Goal: Obtain resource: Download file/media

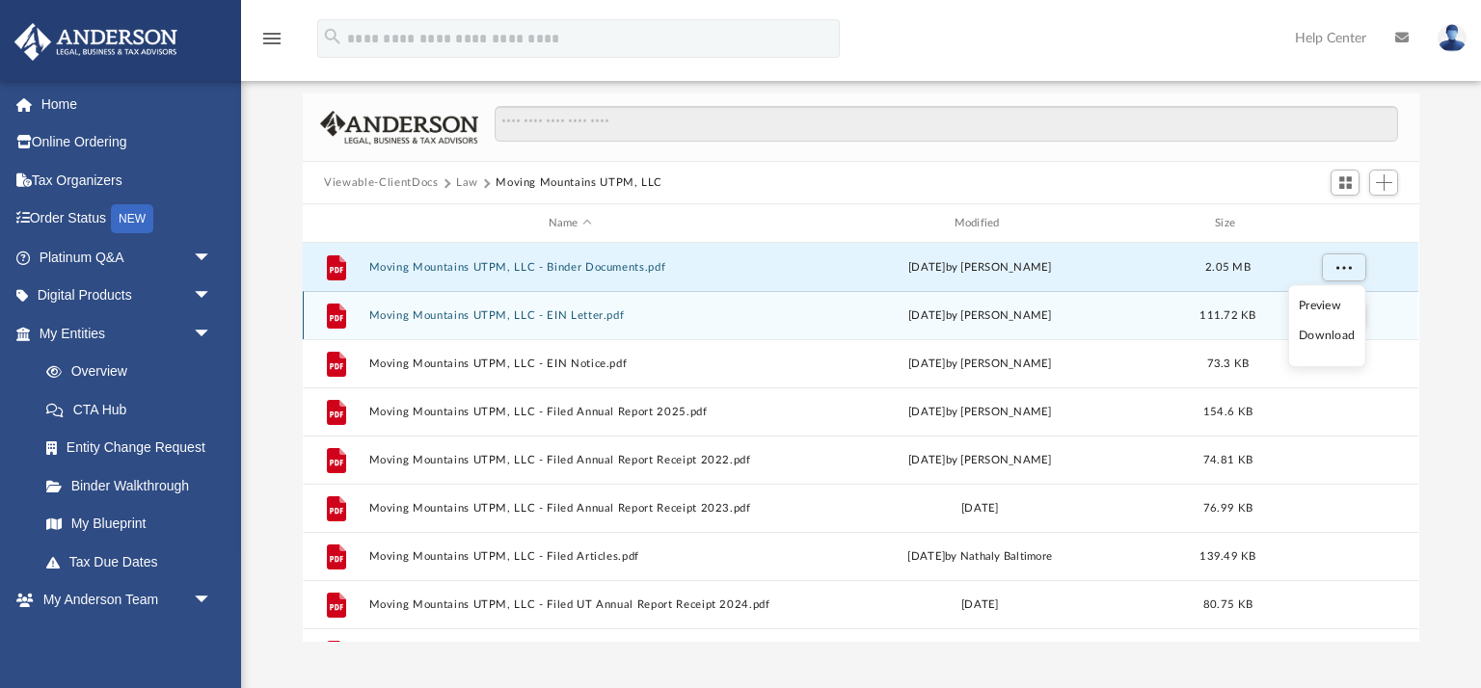
scroll to position [59, 0]
click at [483, 309] on button "Moving Mountains UTPM, LLC - EIN Letter.pdf" at bounding box center [570, 315] width 402 height 13
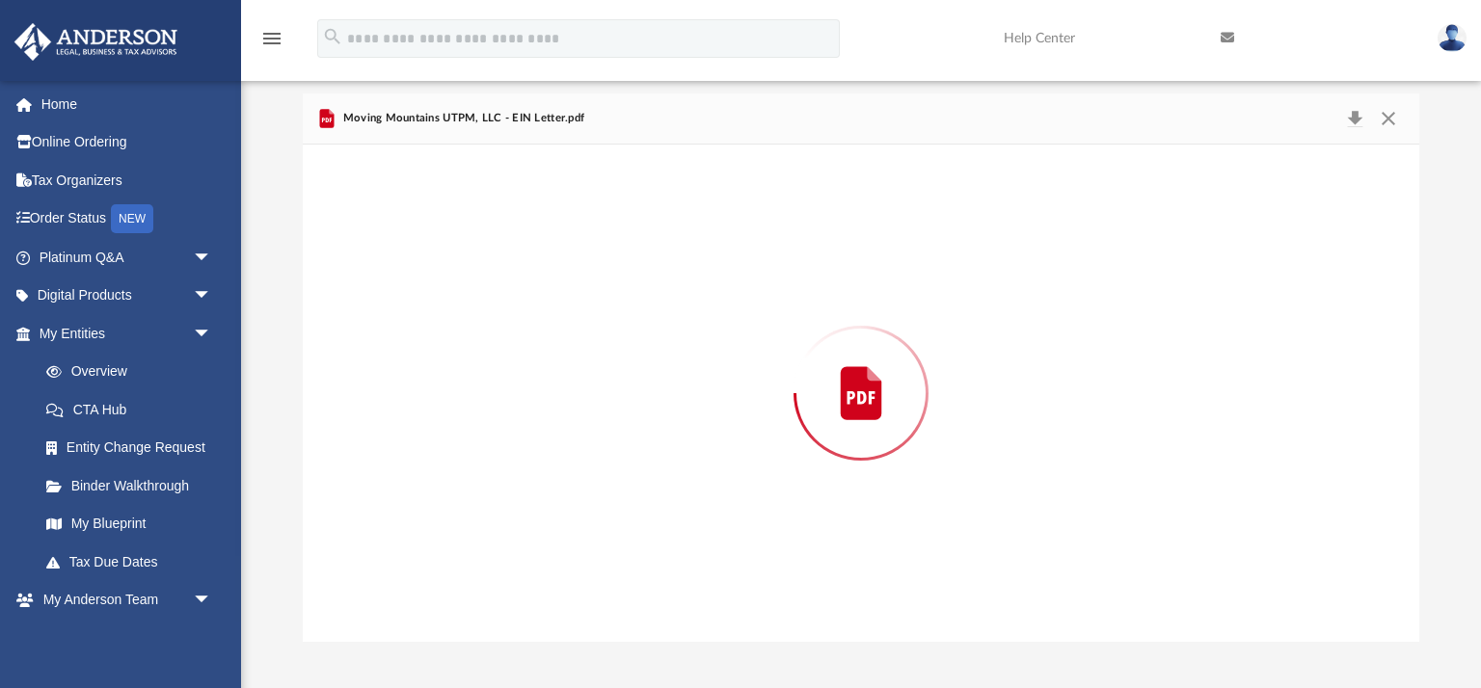
scroll to position [438, 1115]
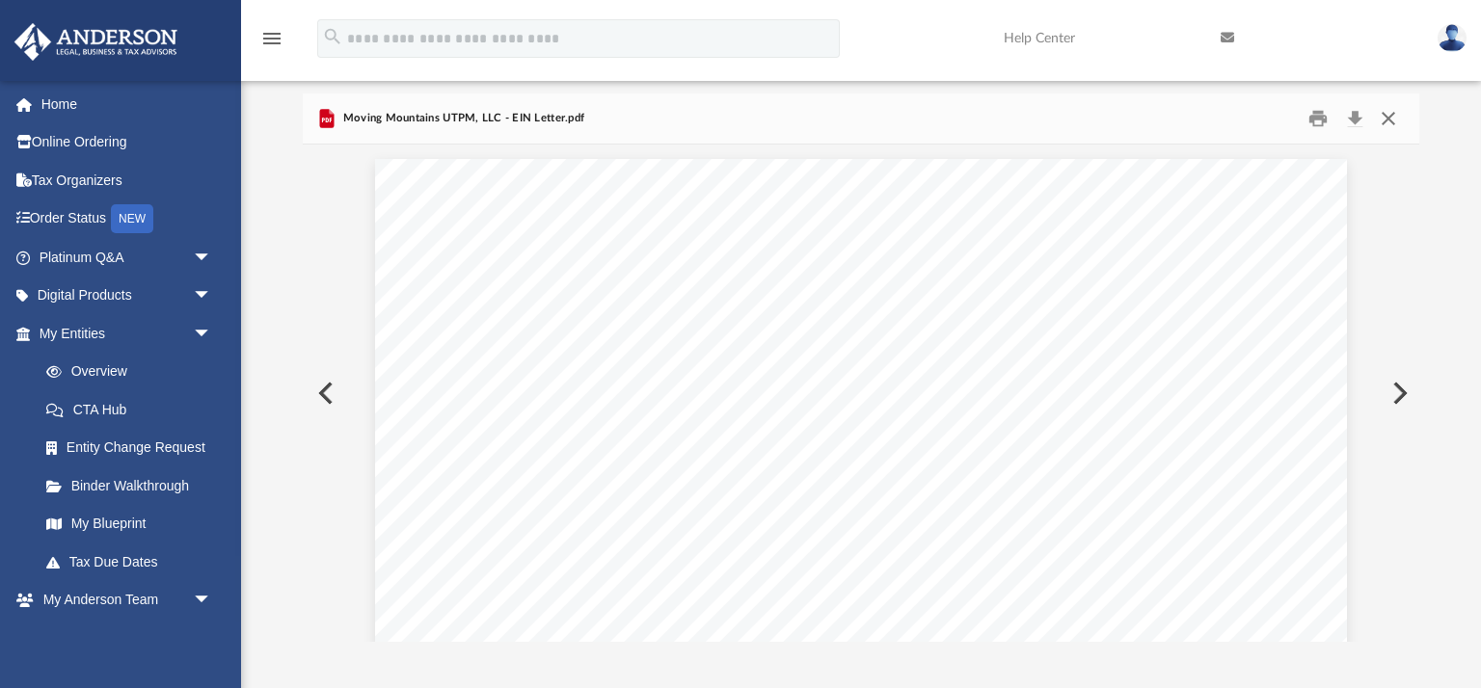
click at [1387, 125] on button "Close" at bounding box center [1388, 119] width 35 height 30
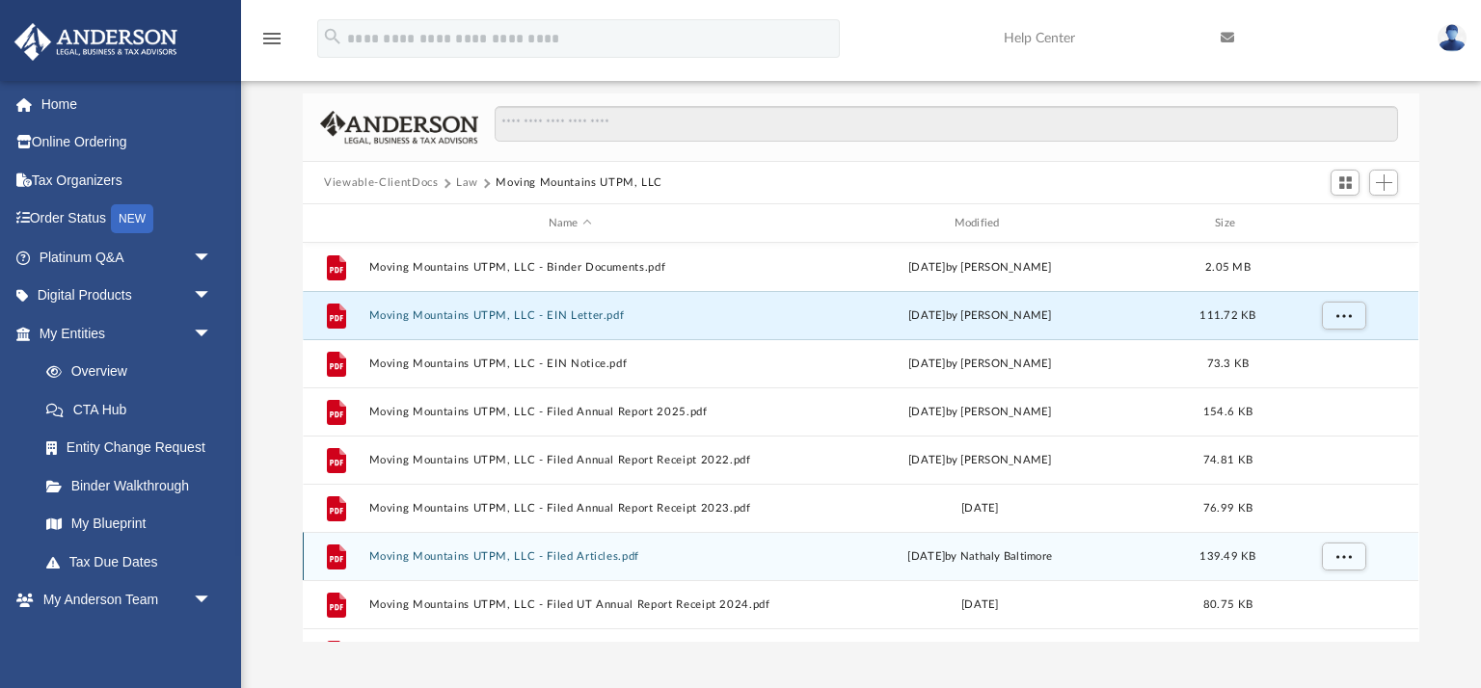
scroll to position [82, 0]
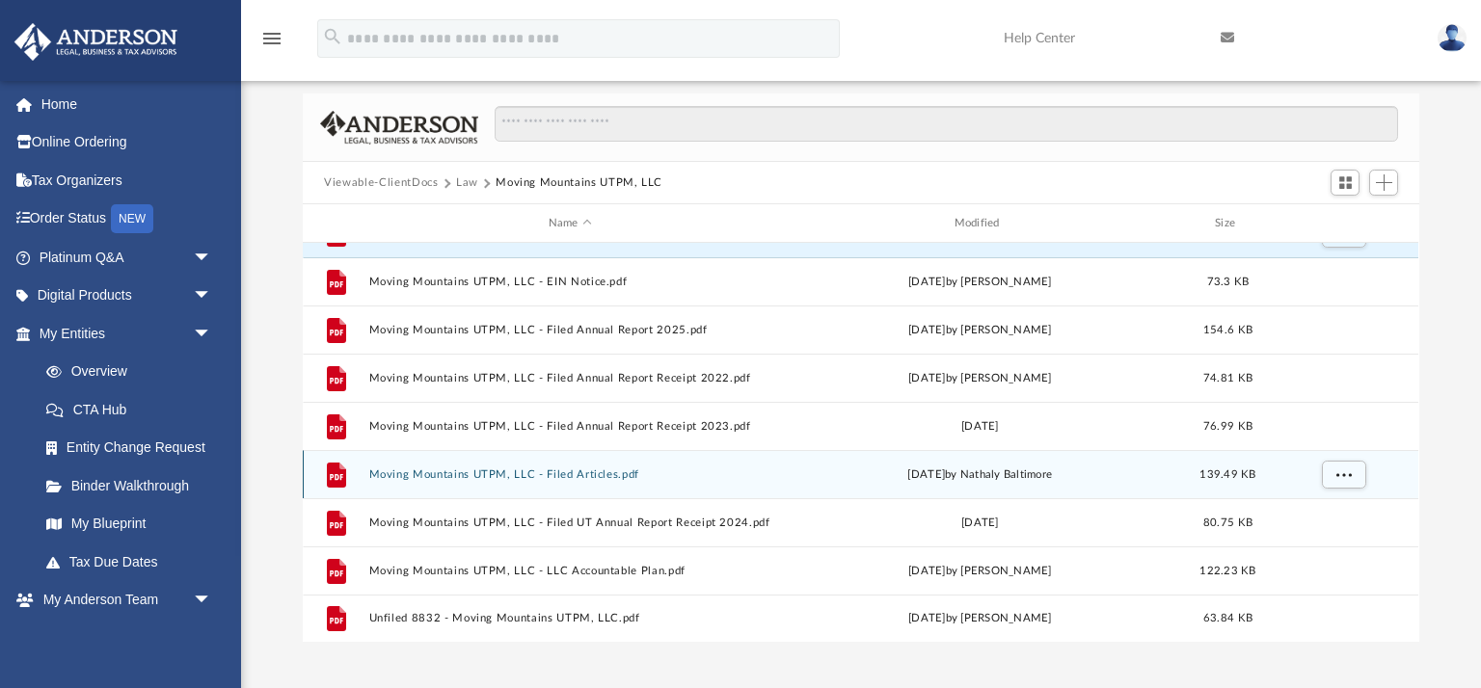
click at [571, 475] on button "Moving Mountains UTPM, LLC - Filed Articles.pdf" at bounding box center [570, 474] width 402 height 13
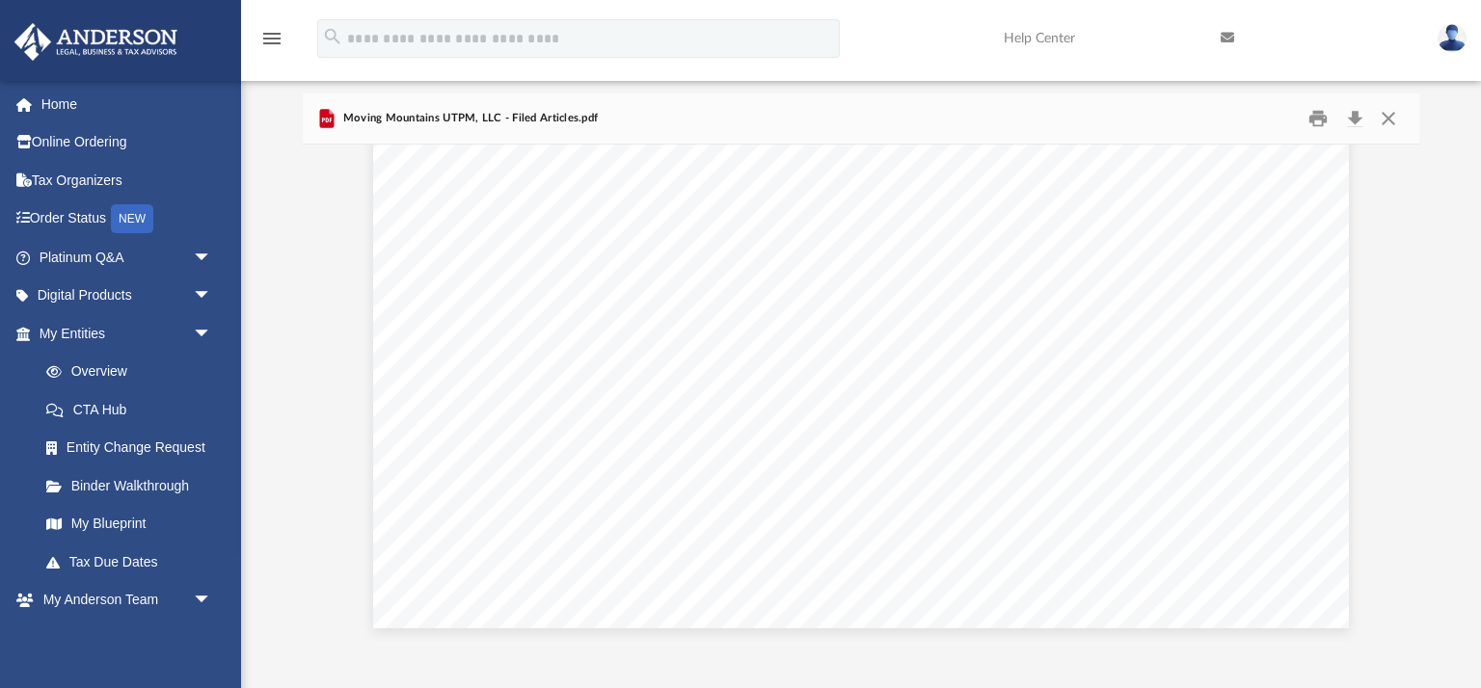
scroll to position [0, 0]
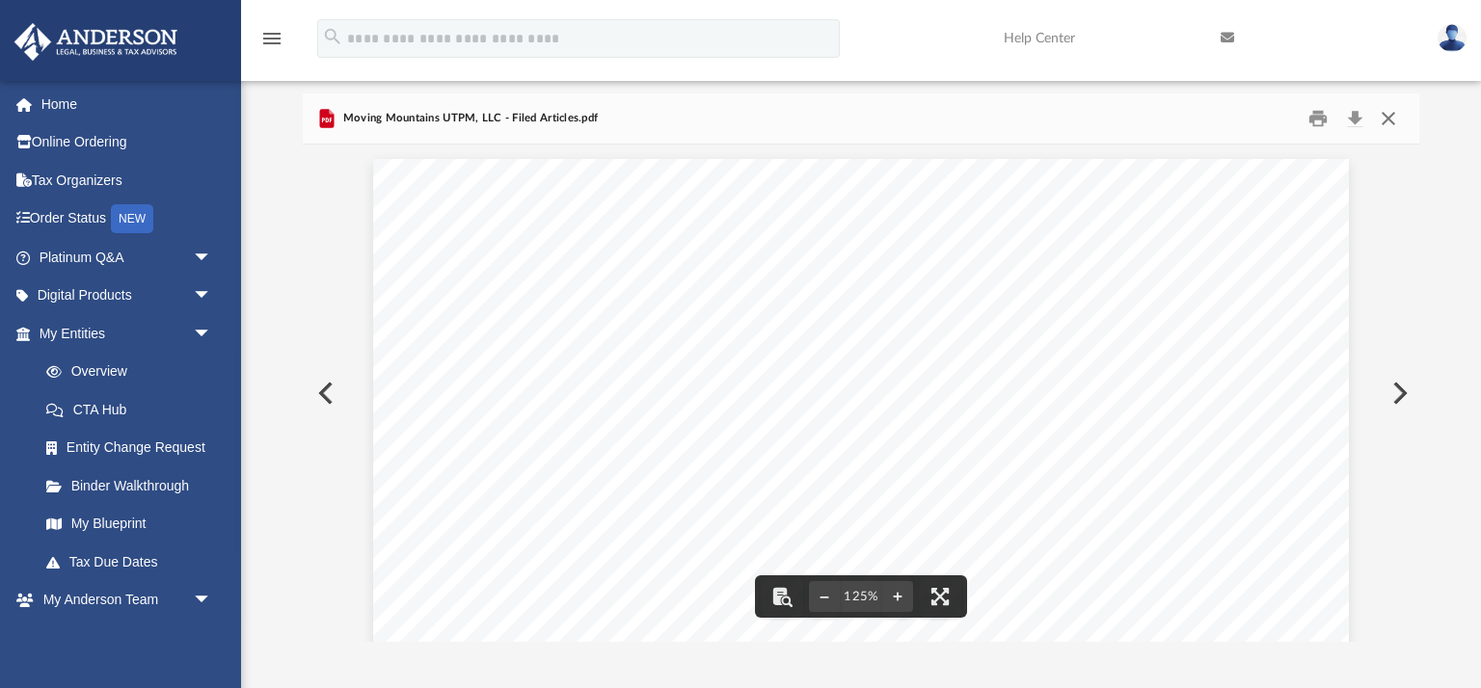
click at [1394, 114] on button "Close" at bounding box center [1388, 119] width 35 height 30
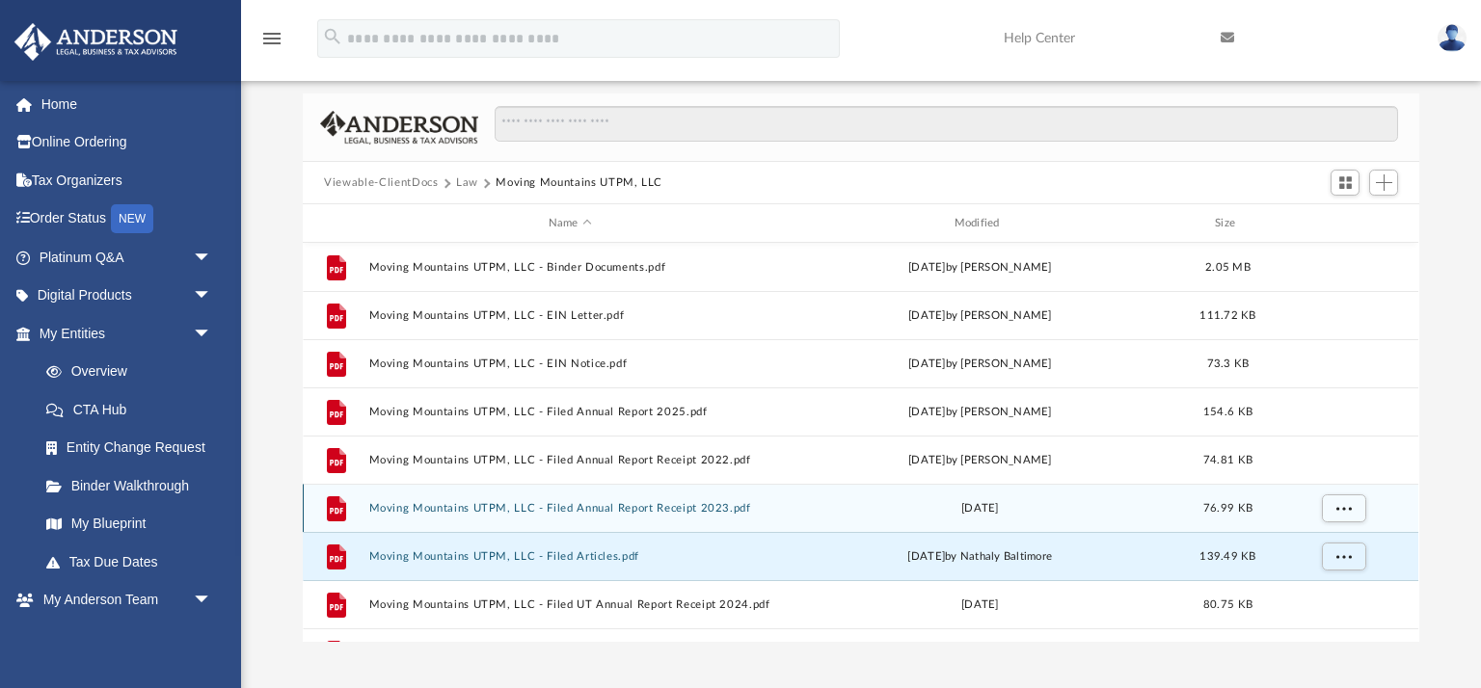
scroll to position [82, 0]
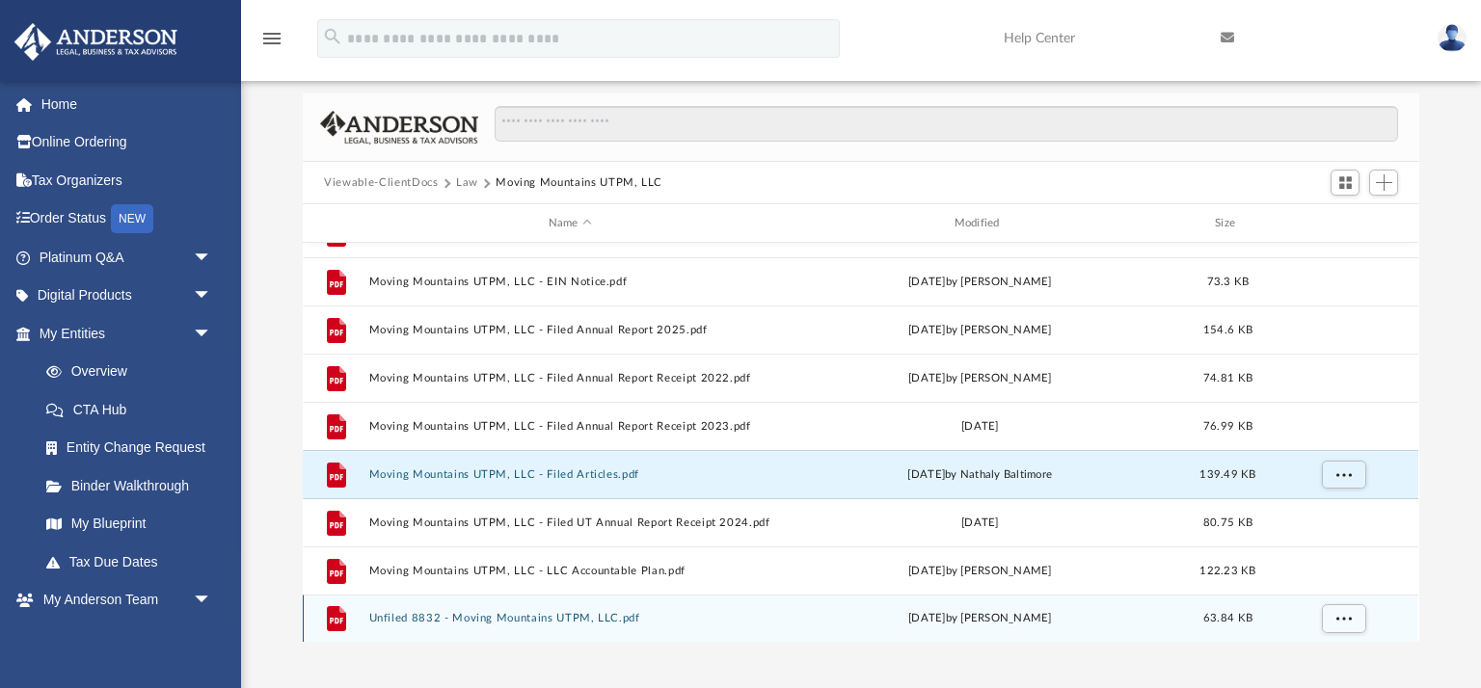
click at [582, 622] on button "Unfiled 8832 - Moving Mountains UTPM, LLC.pdf" at bounding box center [570, 618] width 402 height 13
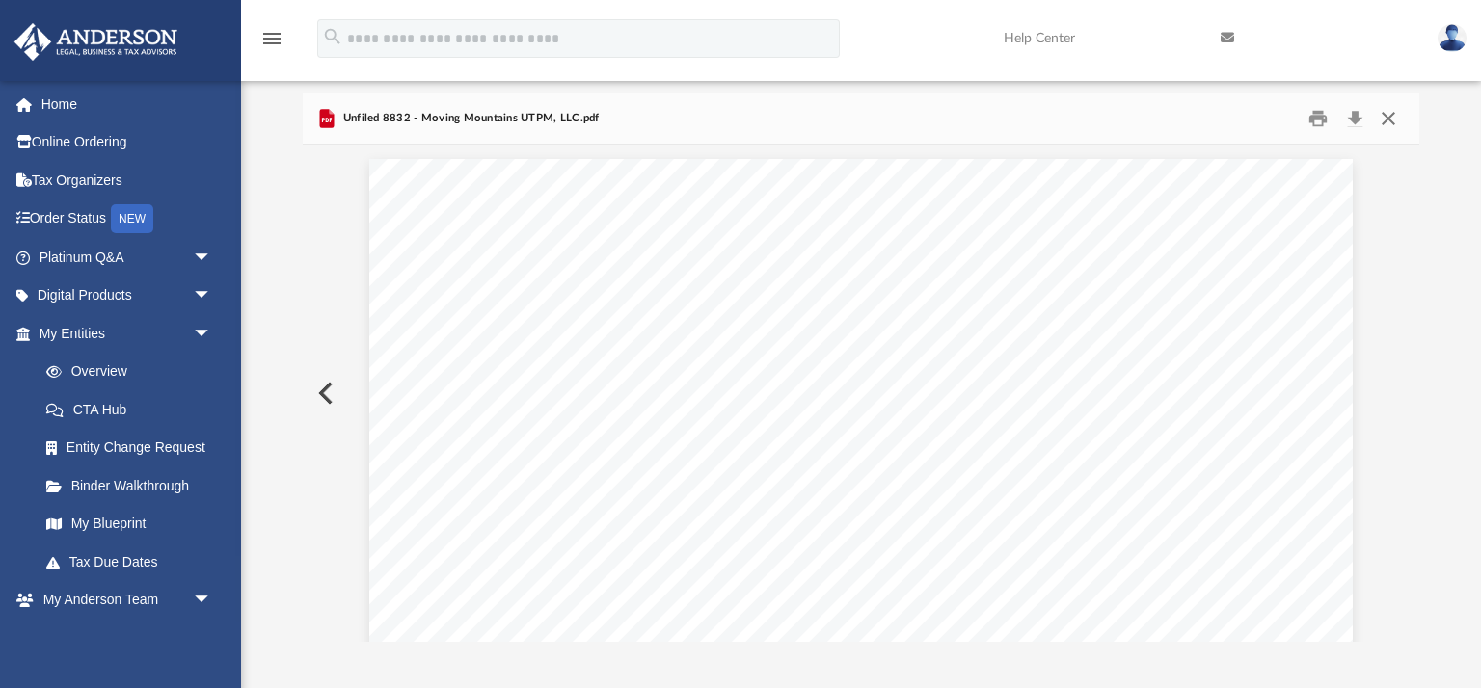
click at [1391, 120] on button "Close" at bounding box center [1388, 119] width 35 height 30
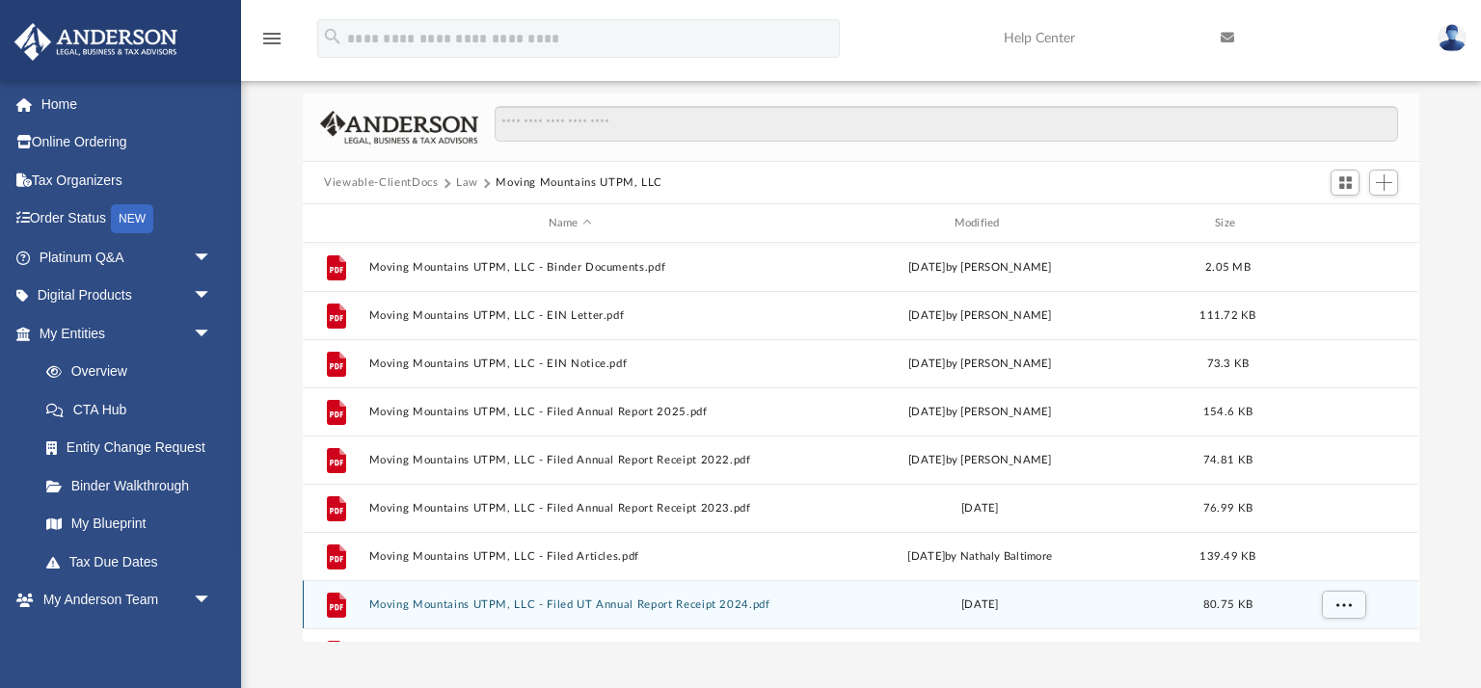
scroll to position [0, 0]
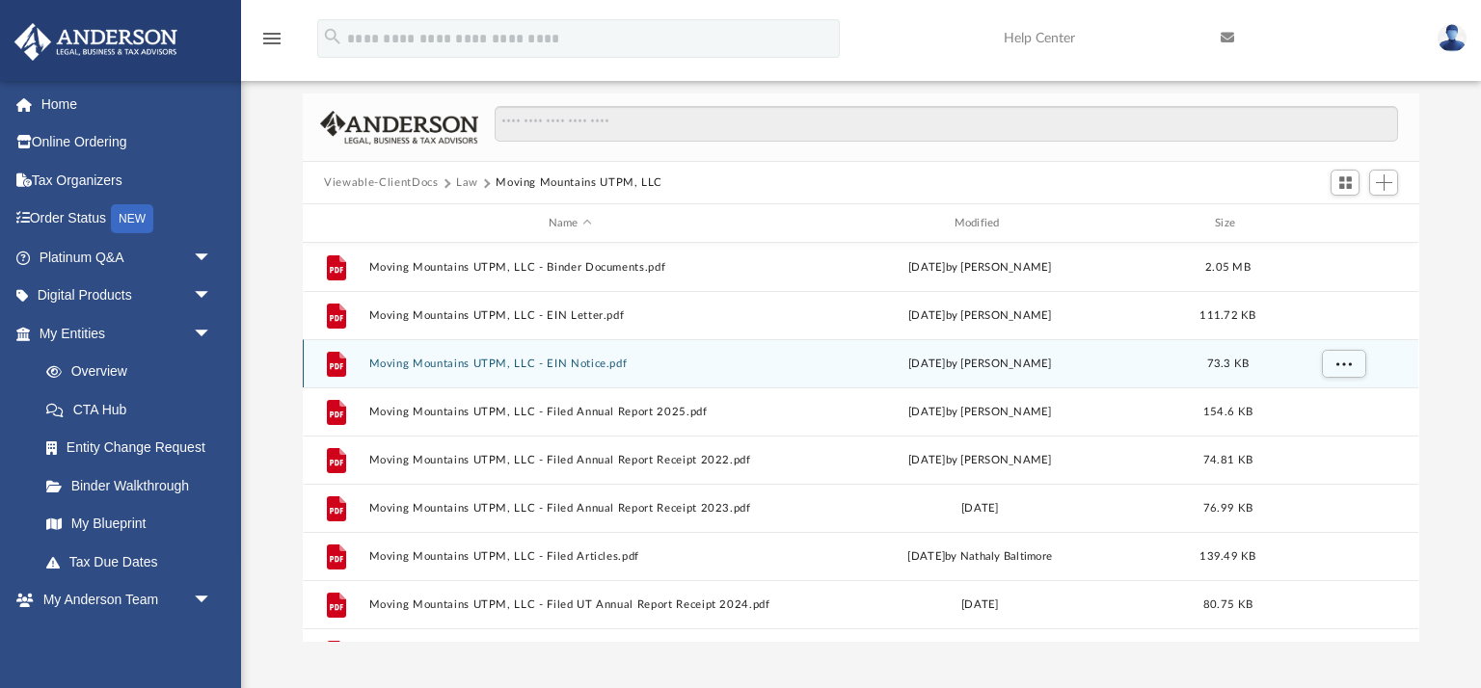
click at [571, 361] on button "Moving Mountains UTPM, LLC - EIN Notice.pdf" at bounding box center [570, 364] width 402 height 13
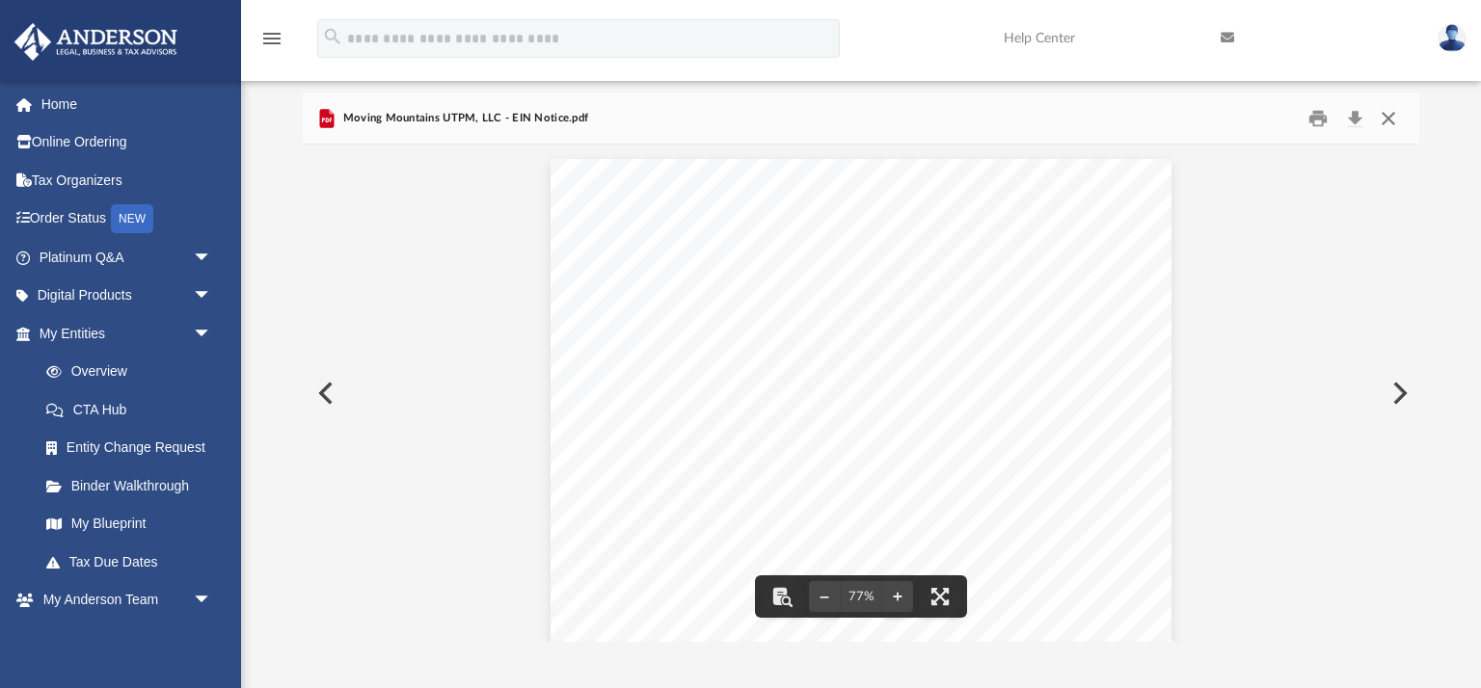
click at [1394, 130] on button "Close" at bounding box center [1388, 119] width 35 height 30
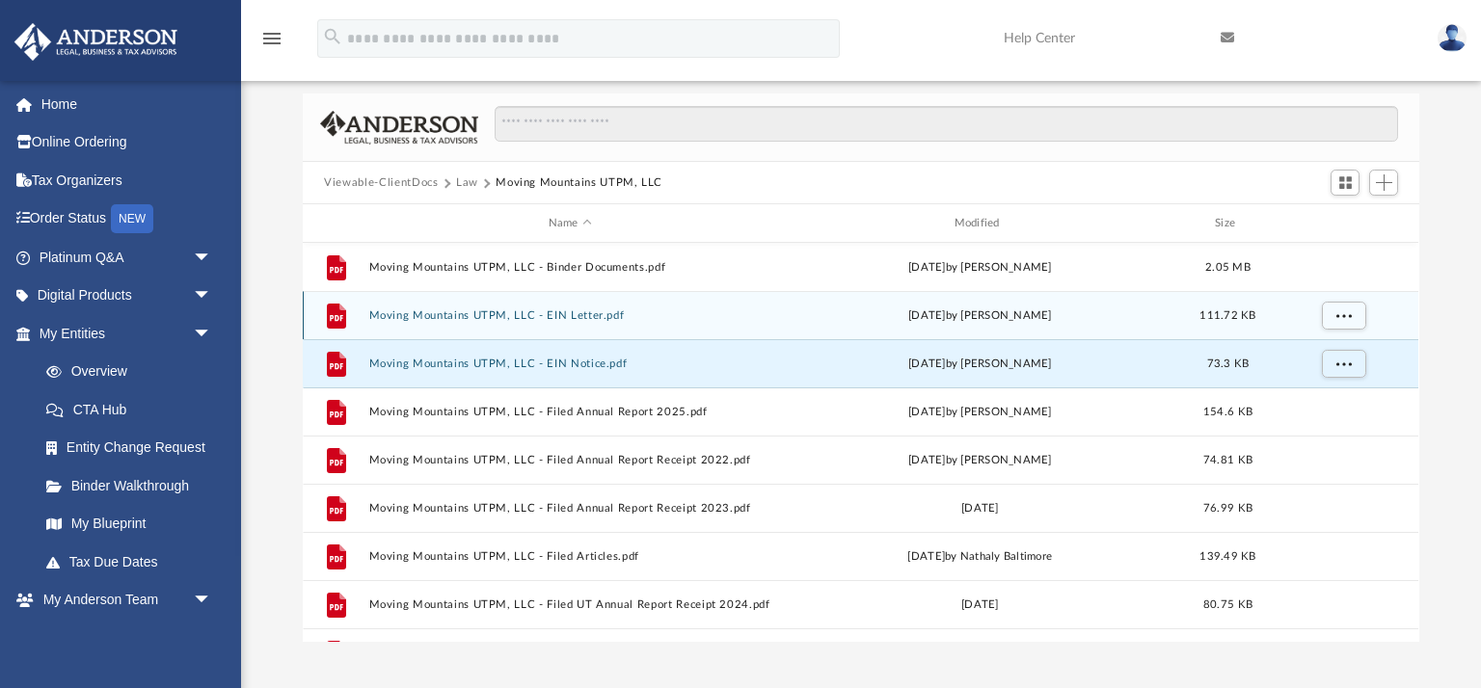
click at [568, 310] on button "Moving Mountains UTPM, LLC - EIN Letter.pdf" at bounding box center [570, 315] width 402 height 13
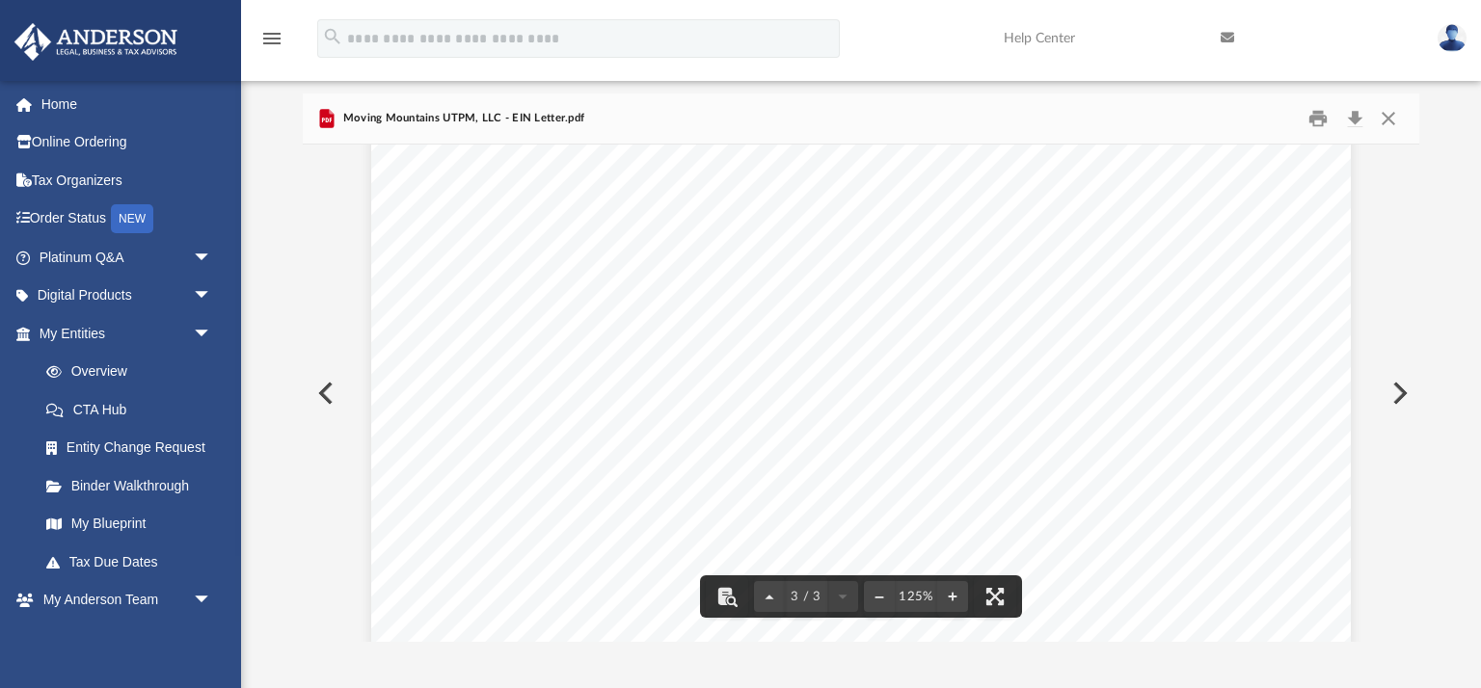
scroll to position [3384, 0]
click at [1395, 124] on button "Close" at bounding box center [1388, 119] width 35 height 30
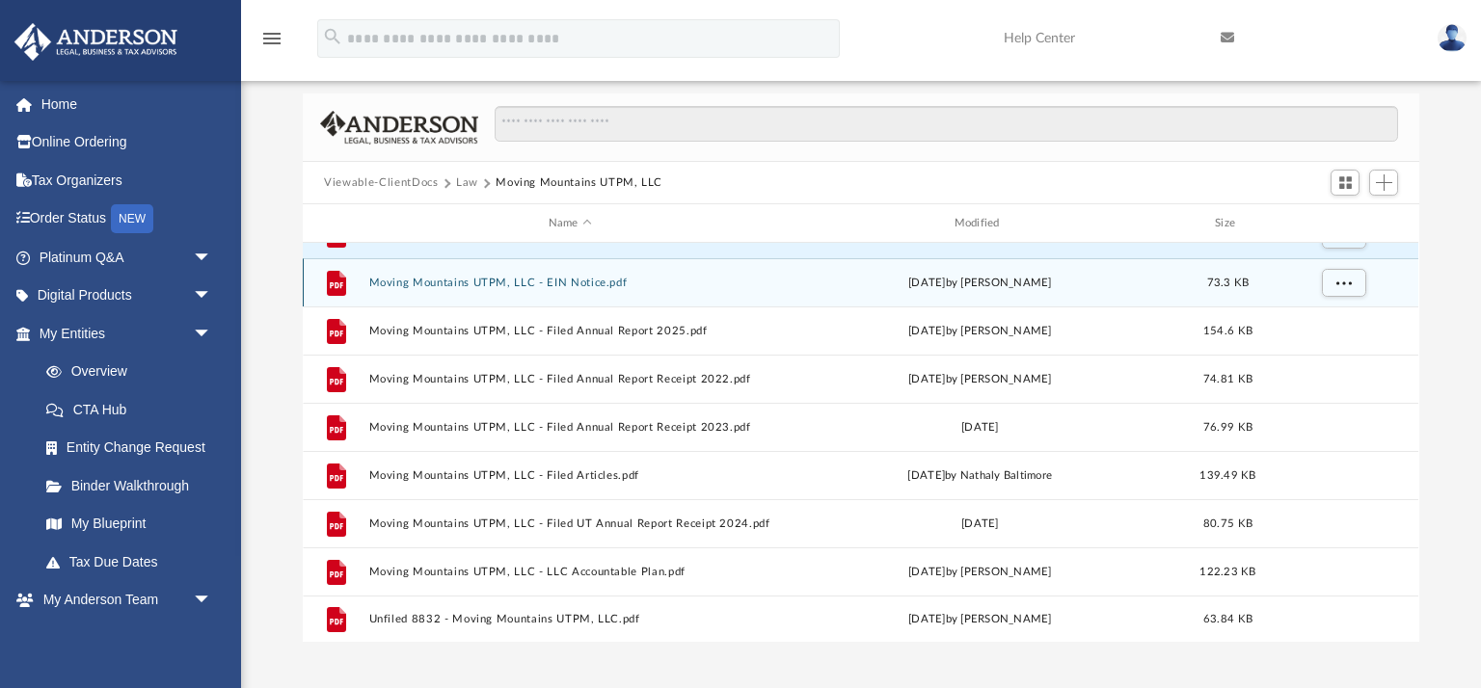
scroll to position [82, 0]
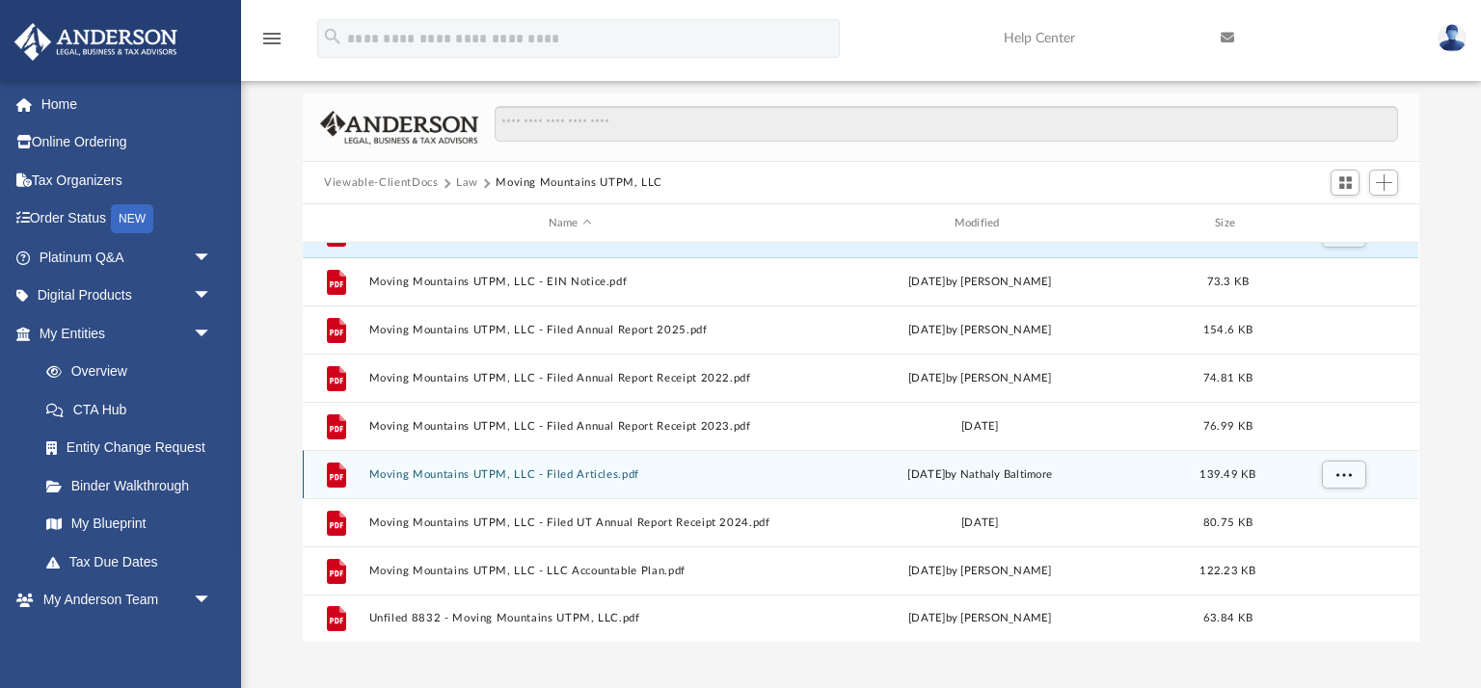
click at [587, 472] on button "Moving Mountains UTPM, LLC - Filed Articles.pdf" at bounding box center [570, 474] width 402 height 13
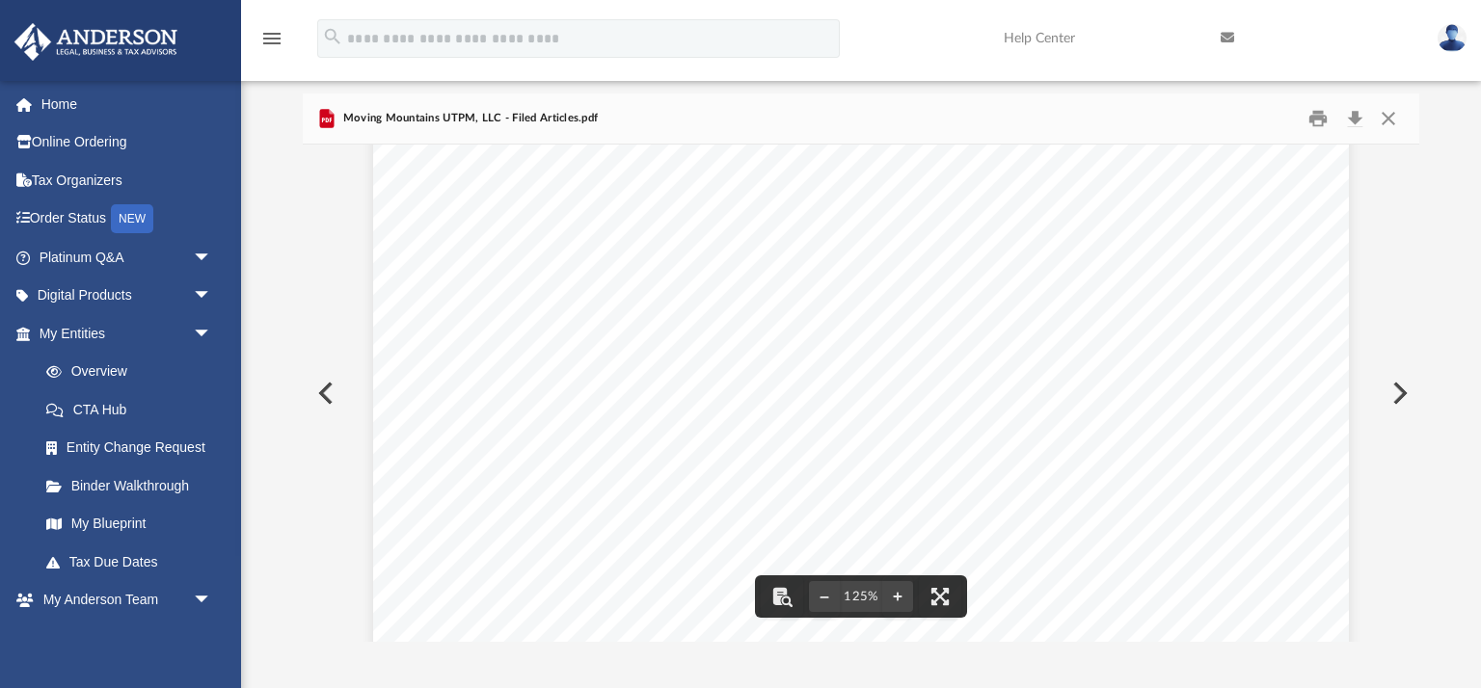
scroll to position [701, 0]
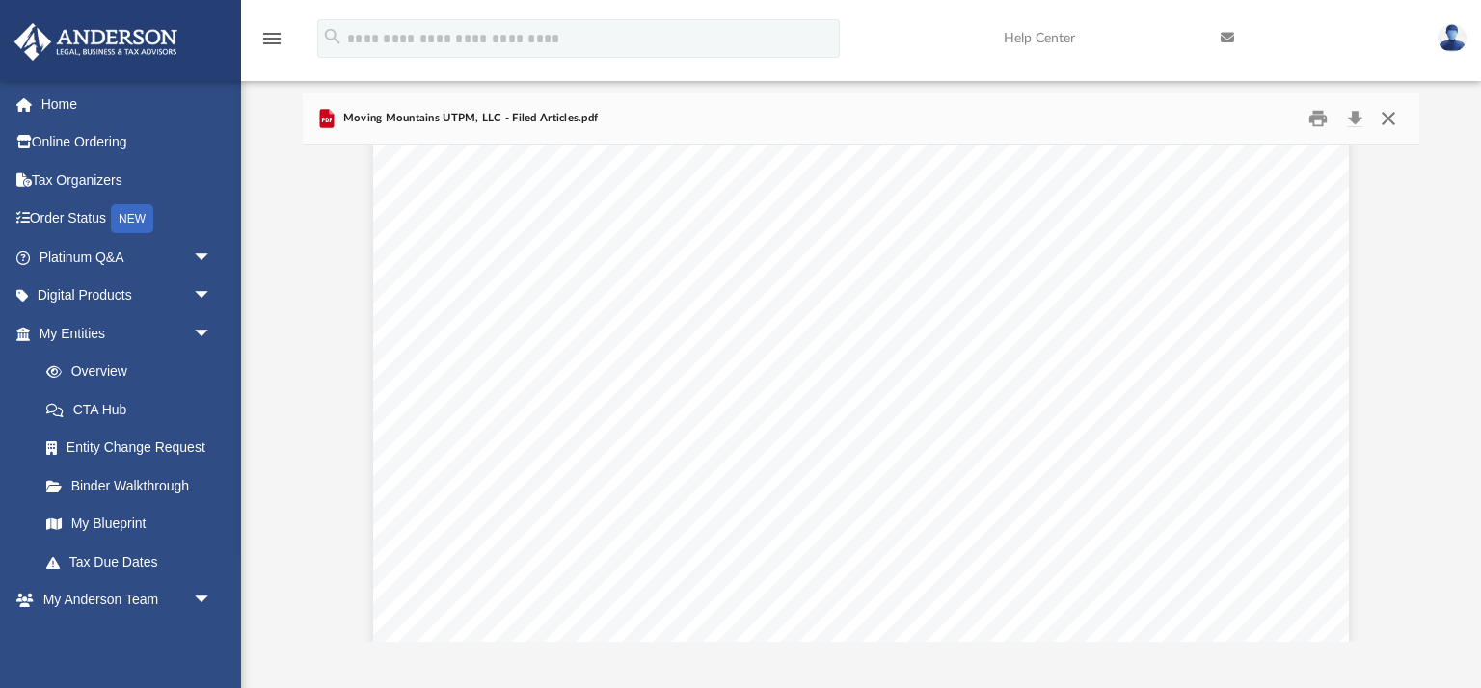
click at [1391, 114] on button "Close" at bounding box center [1388, 119] width 35 height 30
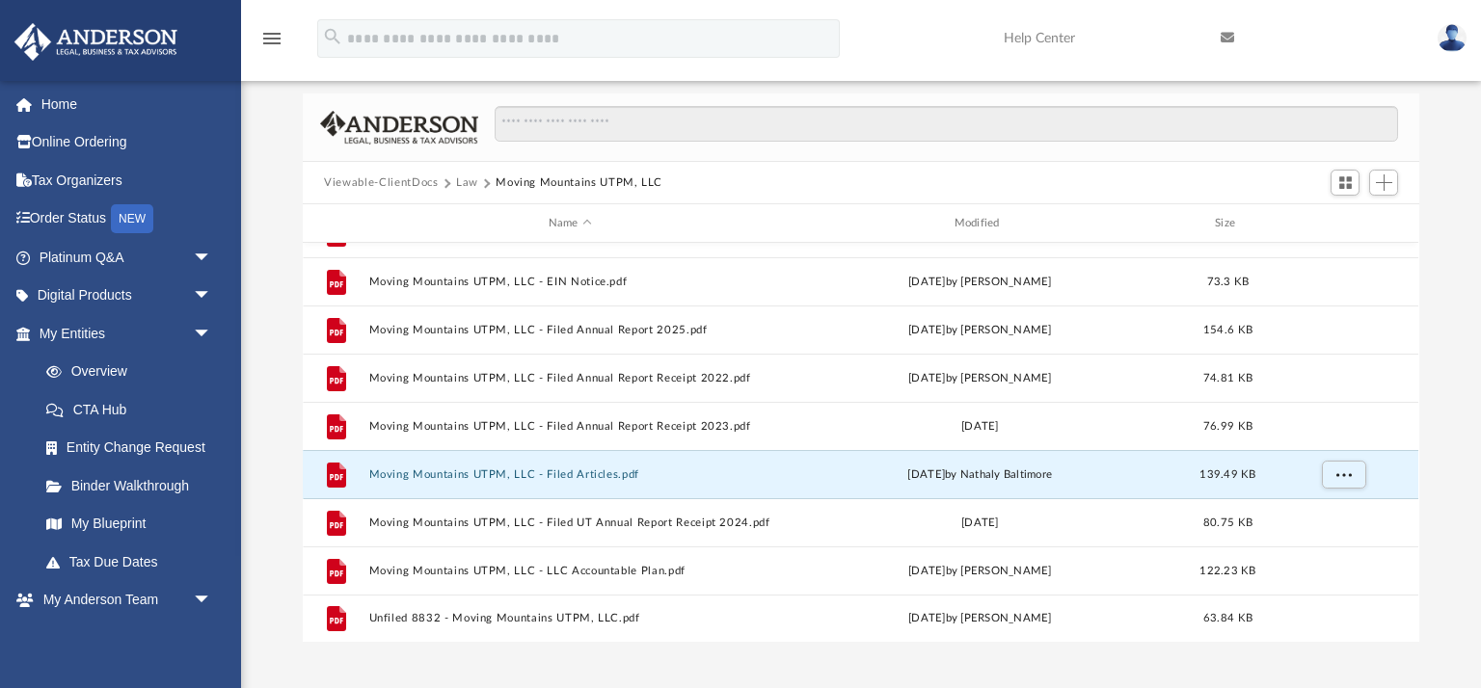
click at [463, 182] on button "Law" at bounding box center [467, 182] width 22 height 17
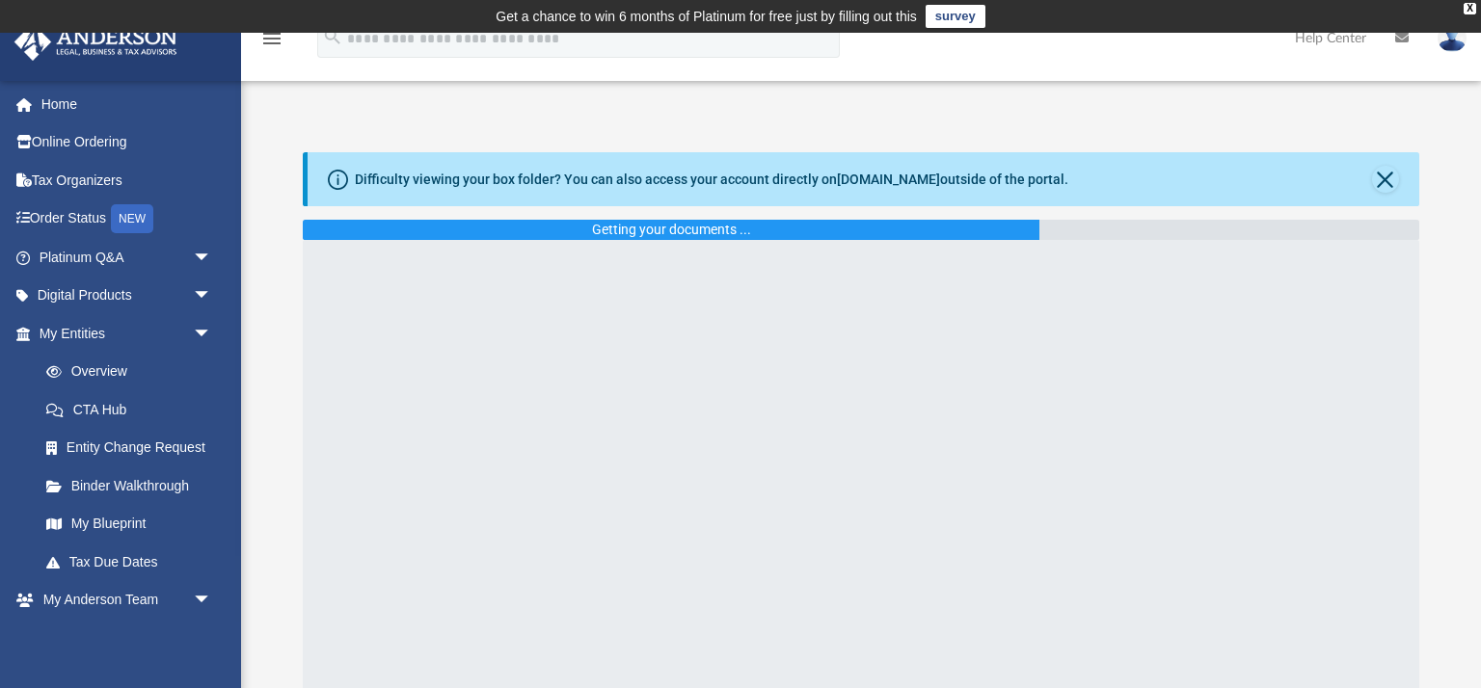
scroll to position [59, 0]
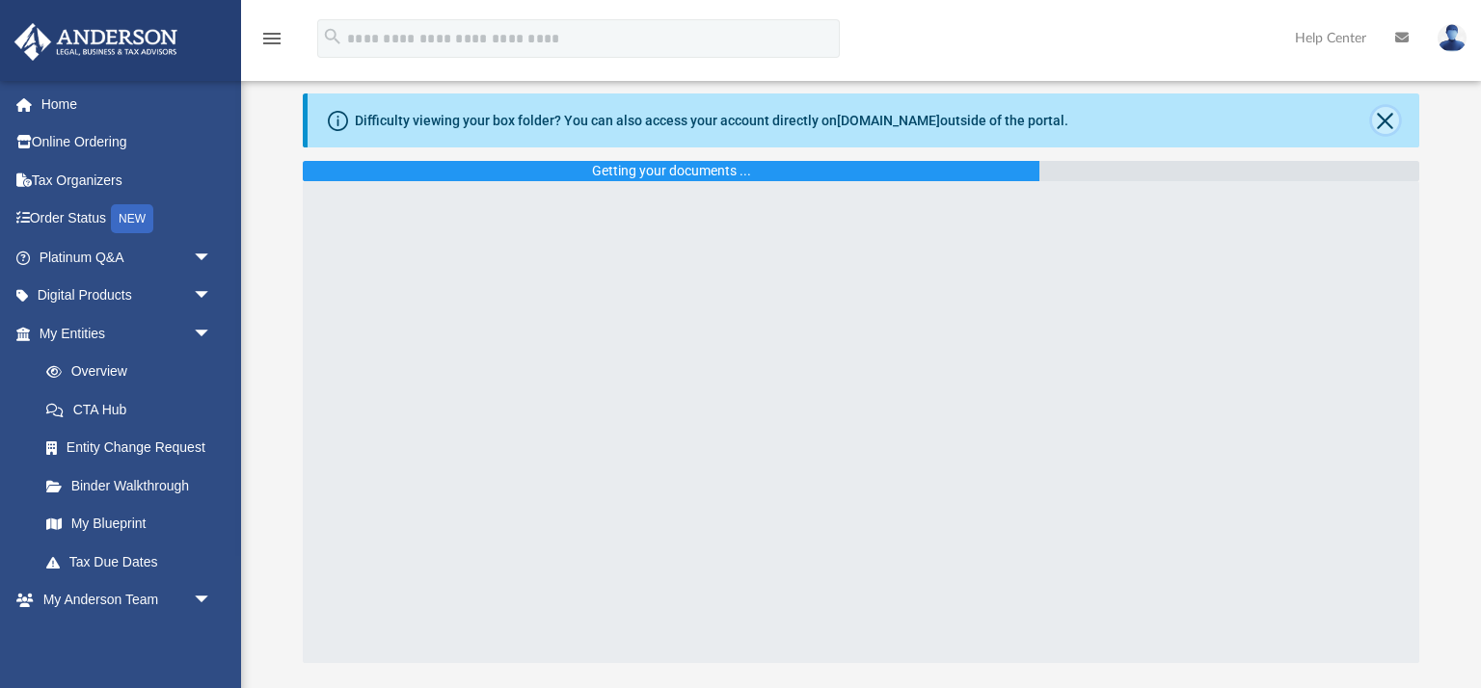
click at [1392, 124] on button "Close" at bounding box center [1385, 120] width 27 height 27
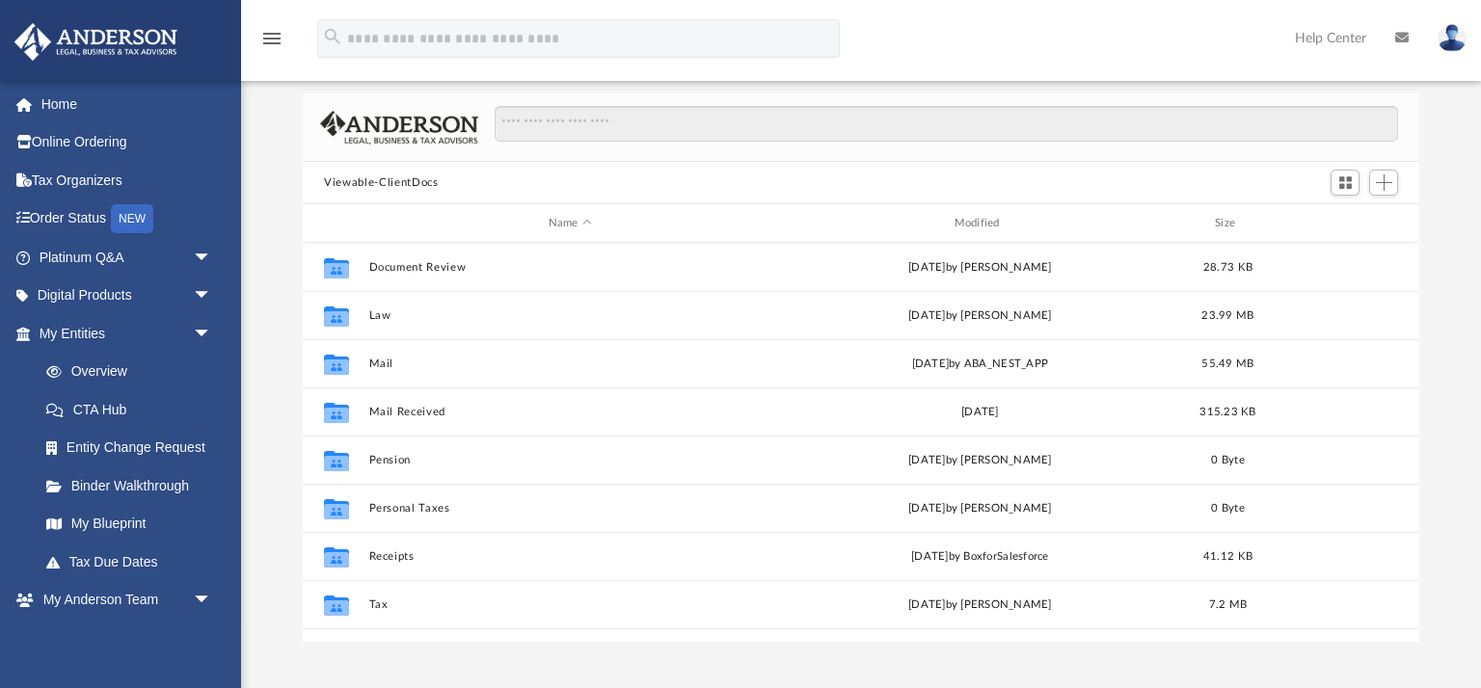
scroll to position [438, 1115]
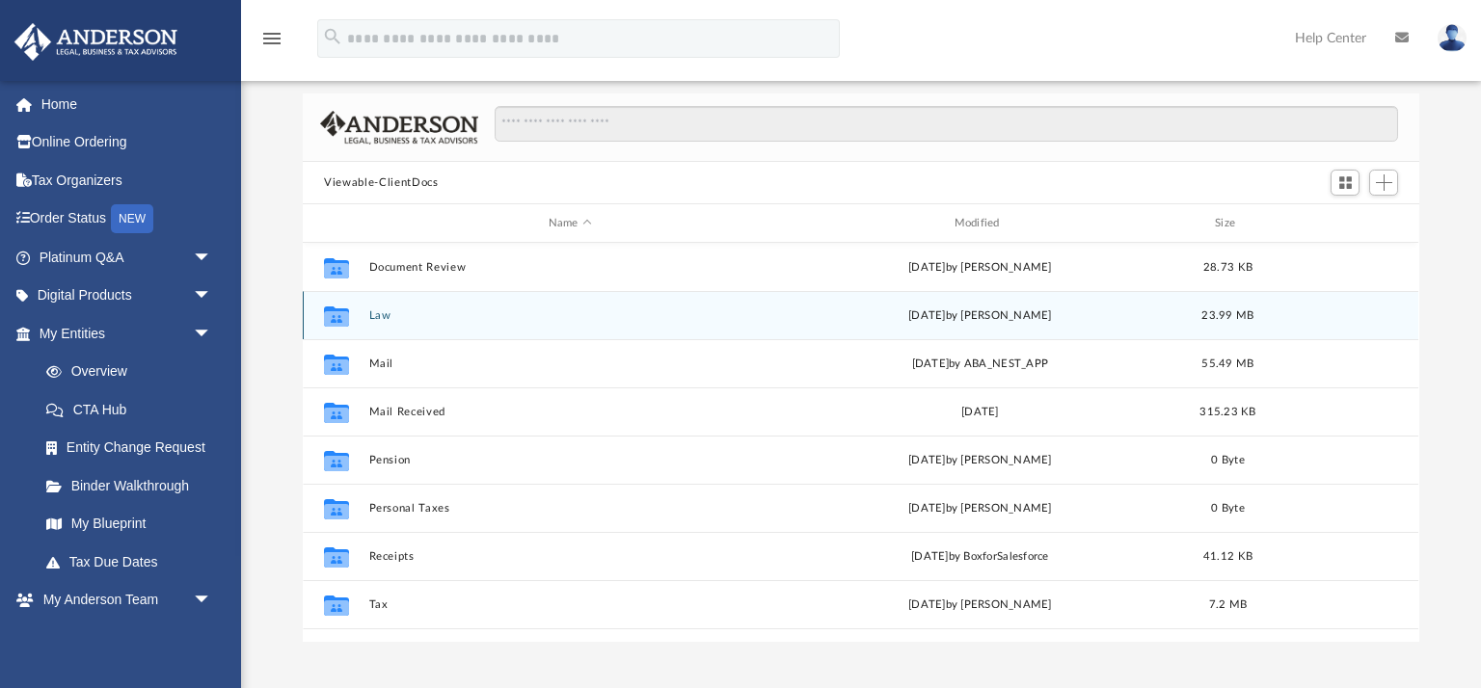
click at [376, 316] on button "Law" at bounding box center [570, 315] width 402 height 13
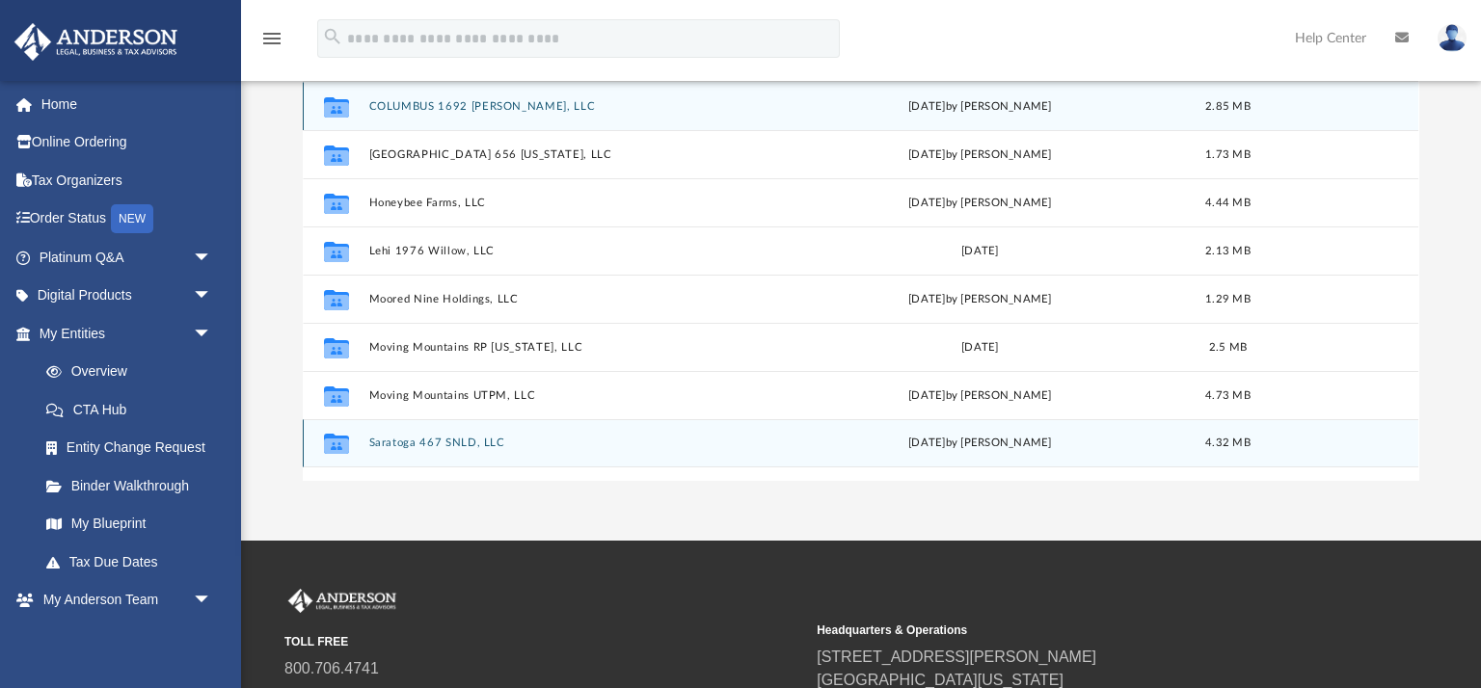
scroll to position [220, 0]
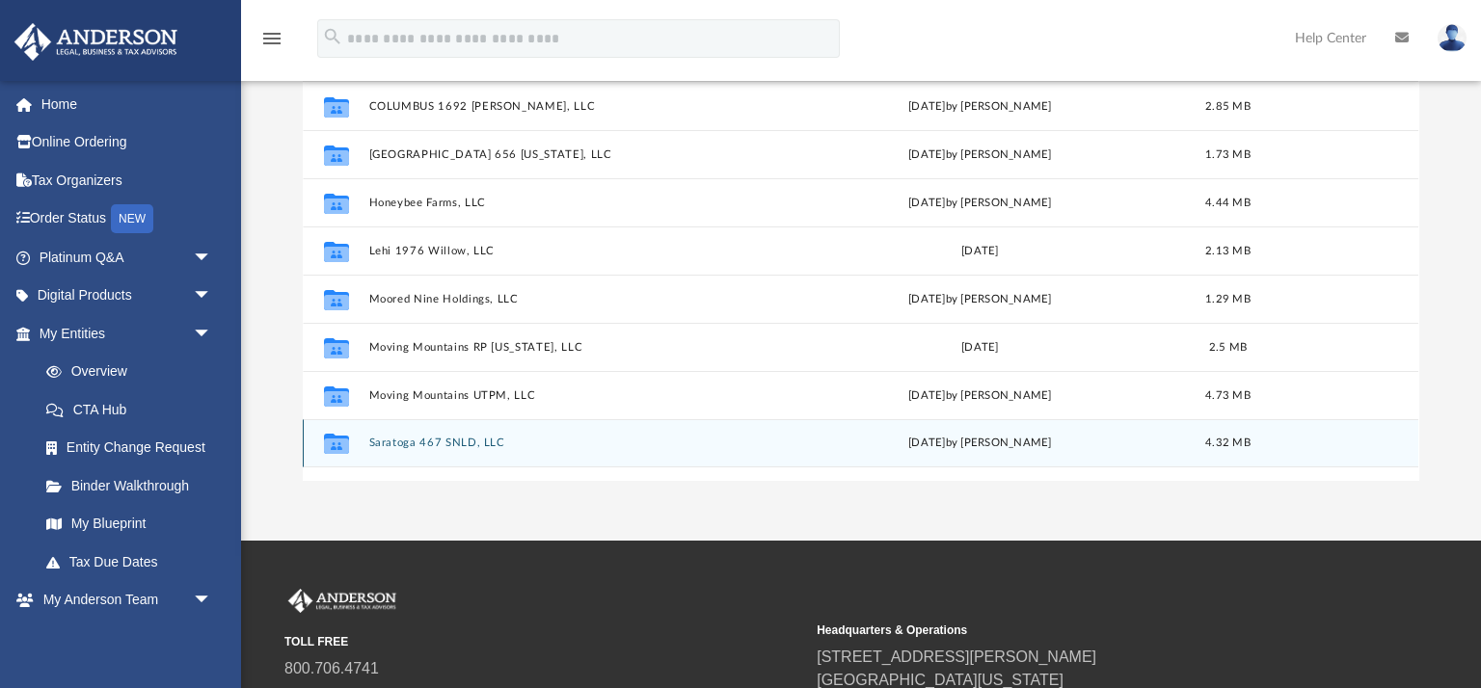
click at [448, 443] on button "Saratoga 467 SNLD, LLC" at bounding box center [570, 443] width 402 height 13
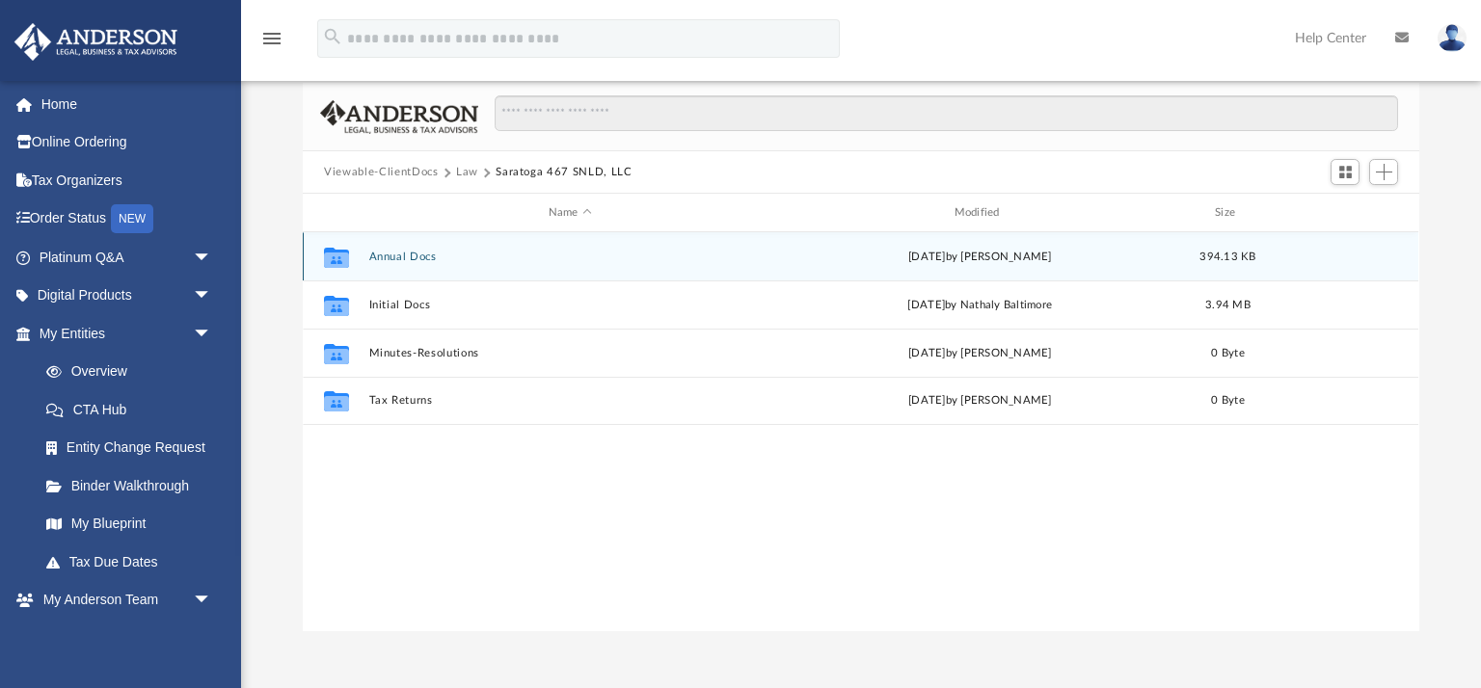
scroll to position [50, 0]
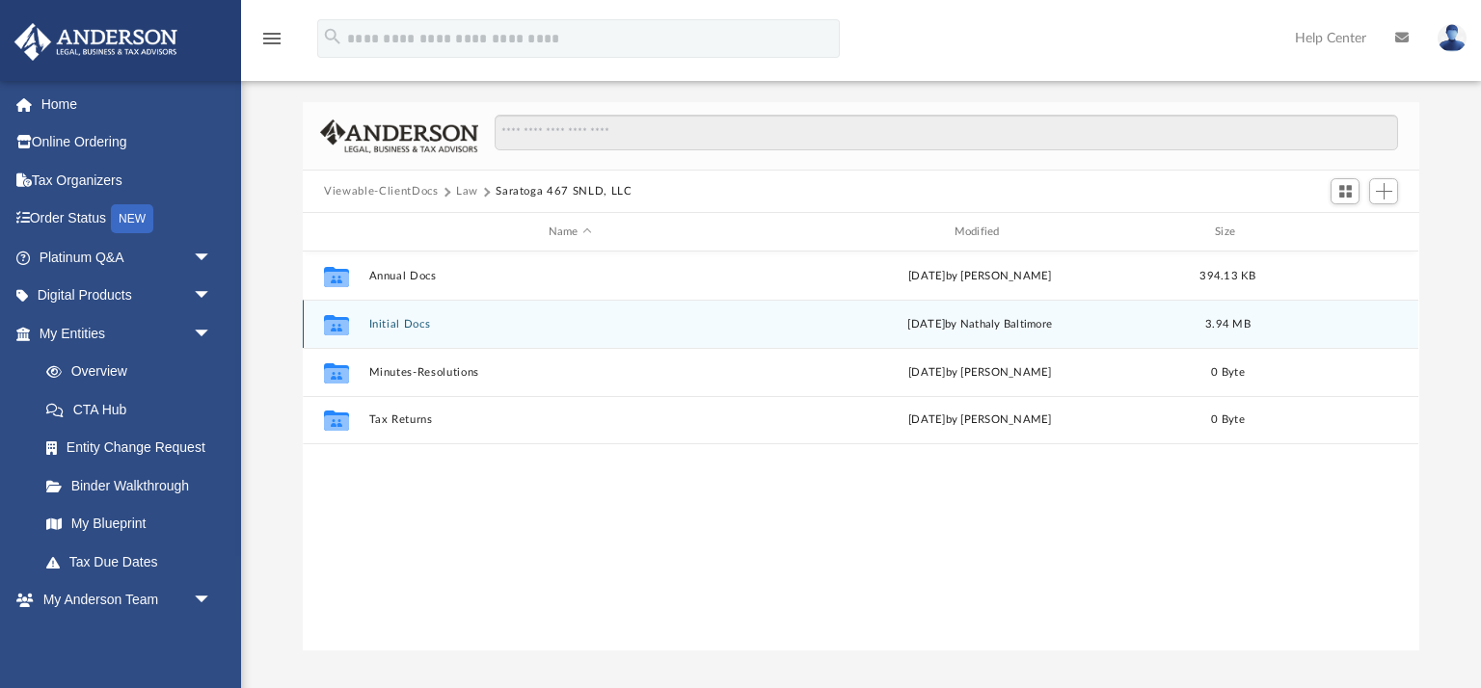
click at [407, 328] on button "Initial Docs" at bounding box center [570, 324] width 402 height 13
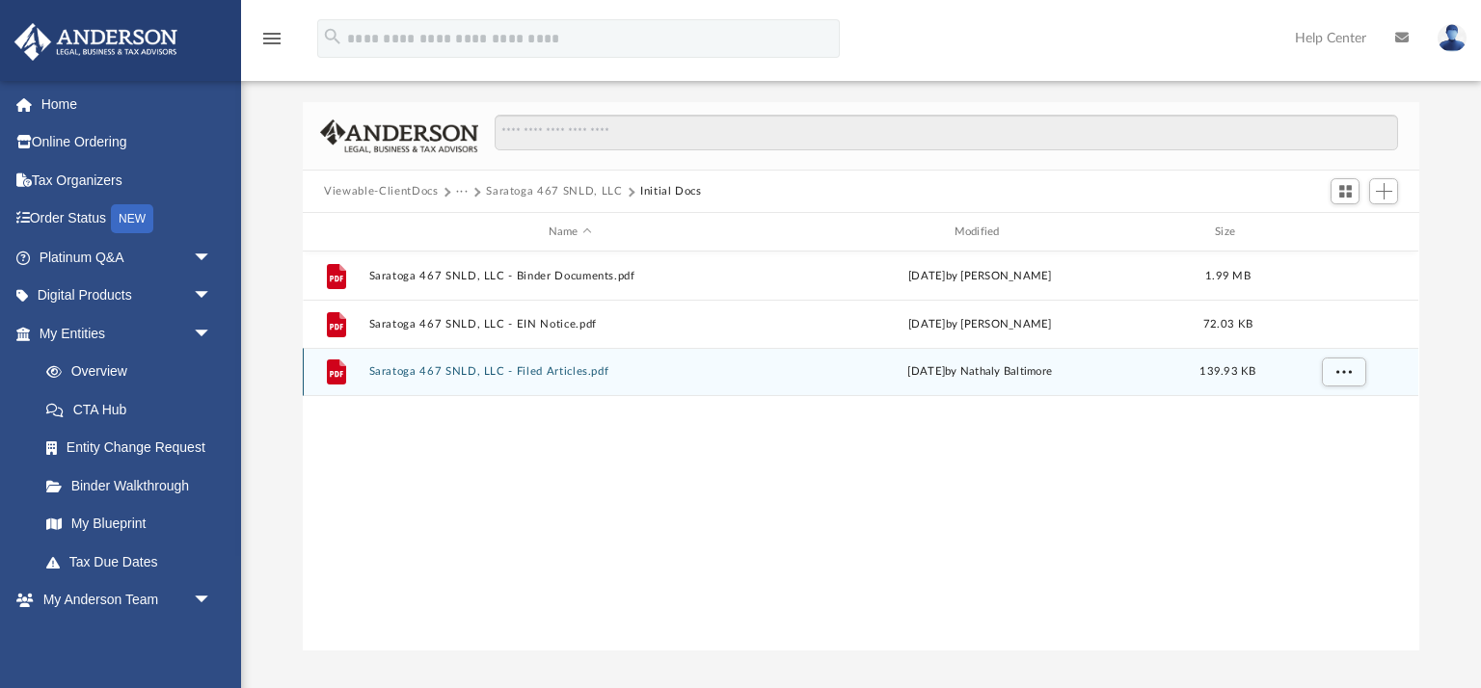
click at [446, 372] on button "Saratoga 467 SNLD, LLC - Filed Articles.pdf" at bounding box center [570, 371] width 402 height 13
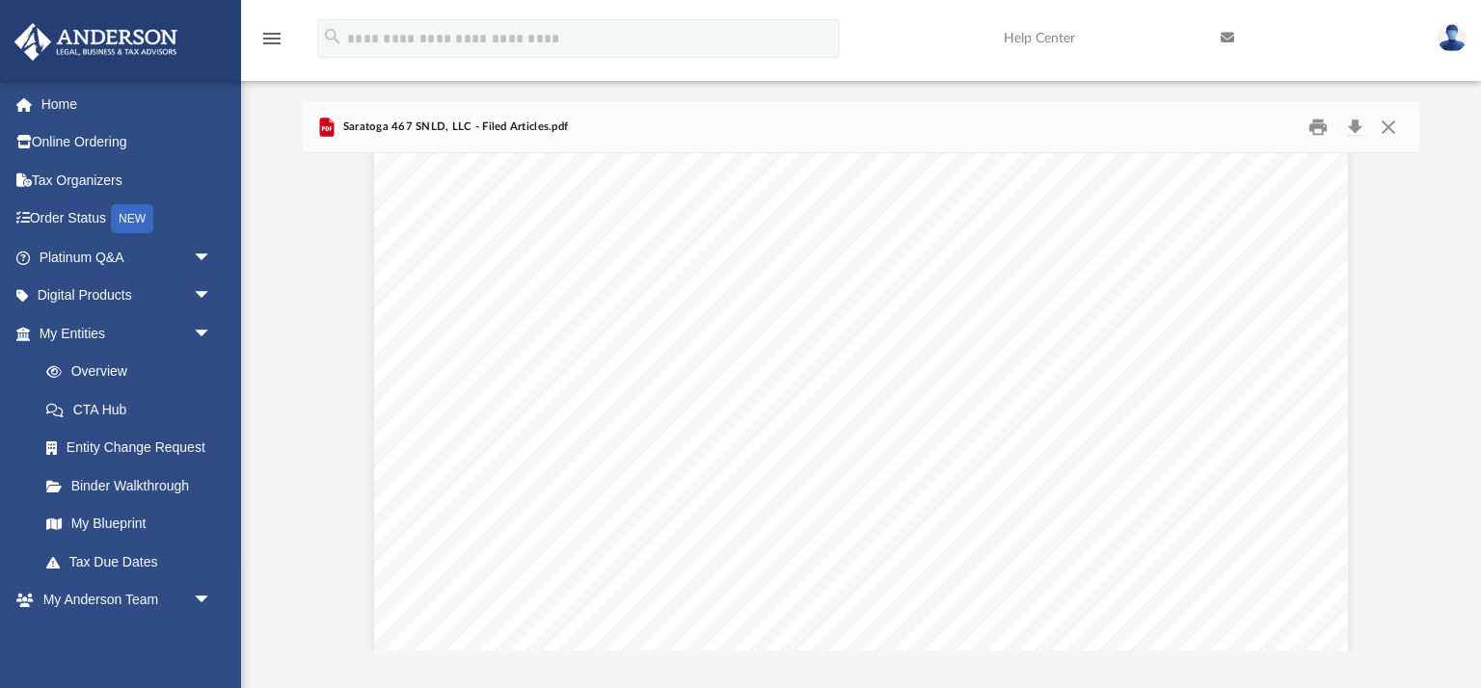
scroll to position [673, 0]
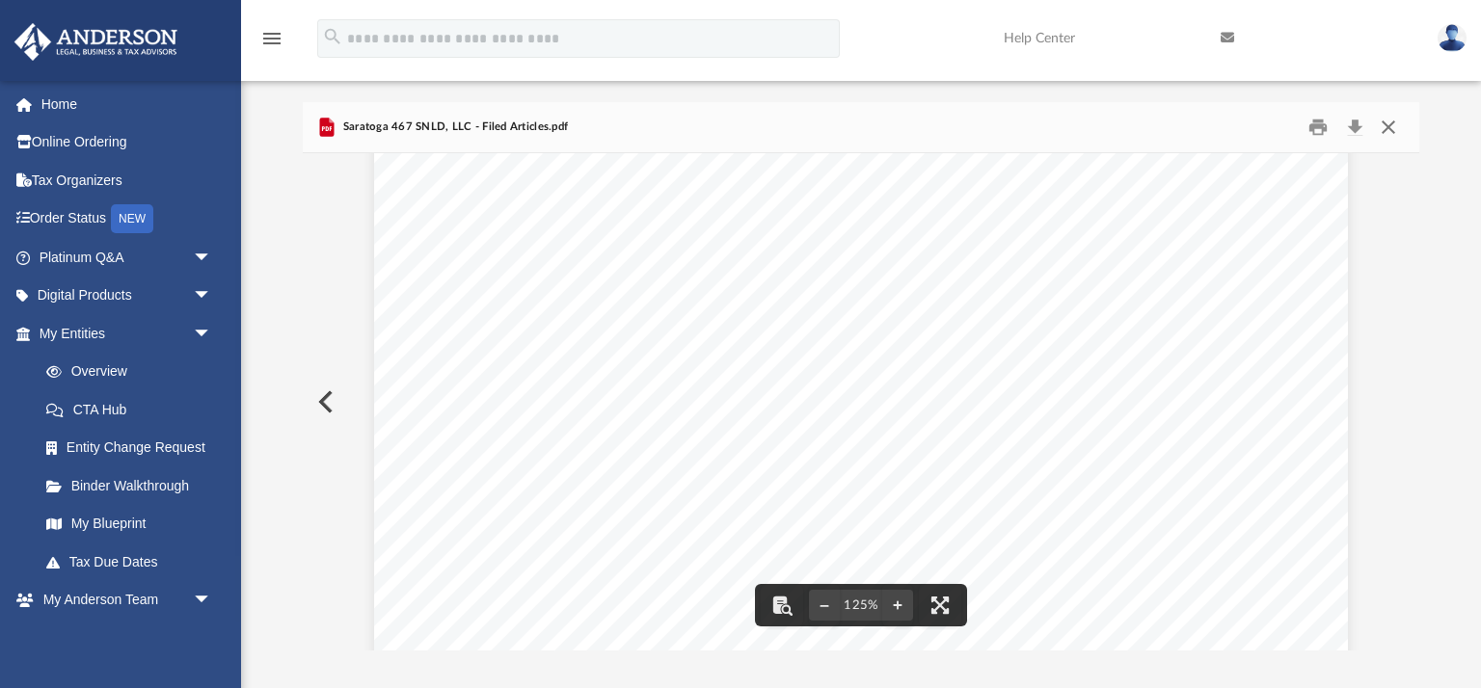
click at [1385, 128] on button "Close" at bounding box center [1388, 128] width 35 height 30
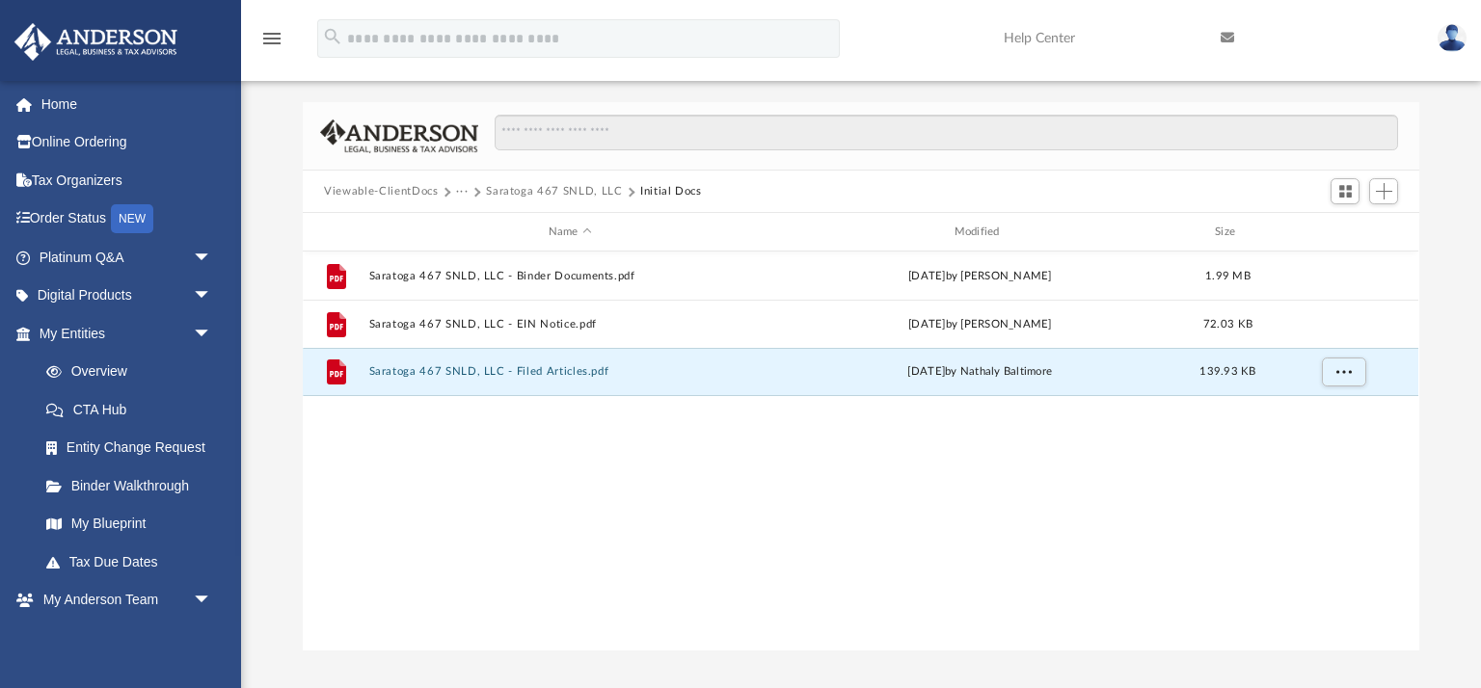
click at [458, 191] on button "···" at bounding box center [462, 191] width 13 height 17
click at [476, 221] on li "Law" at bounding box center [477, 225] width 22 height 20
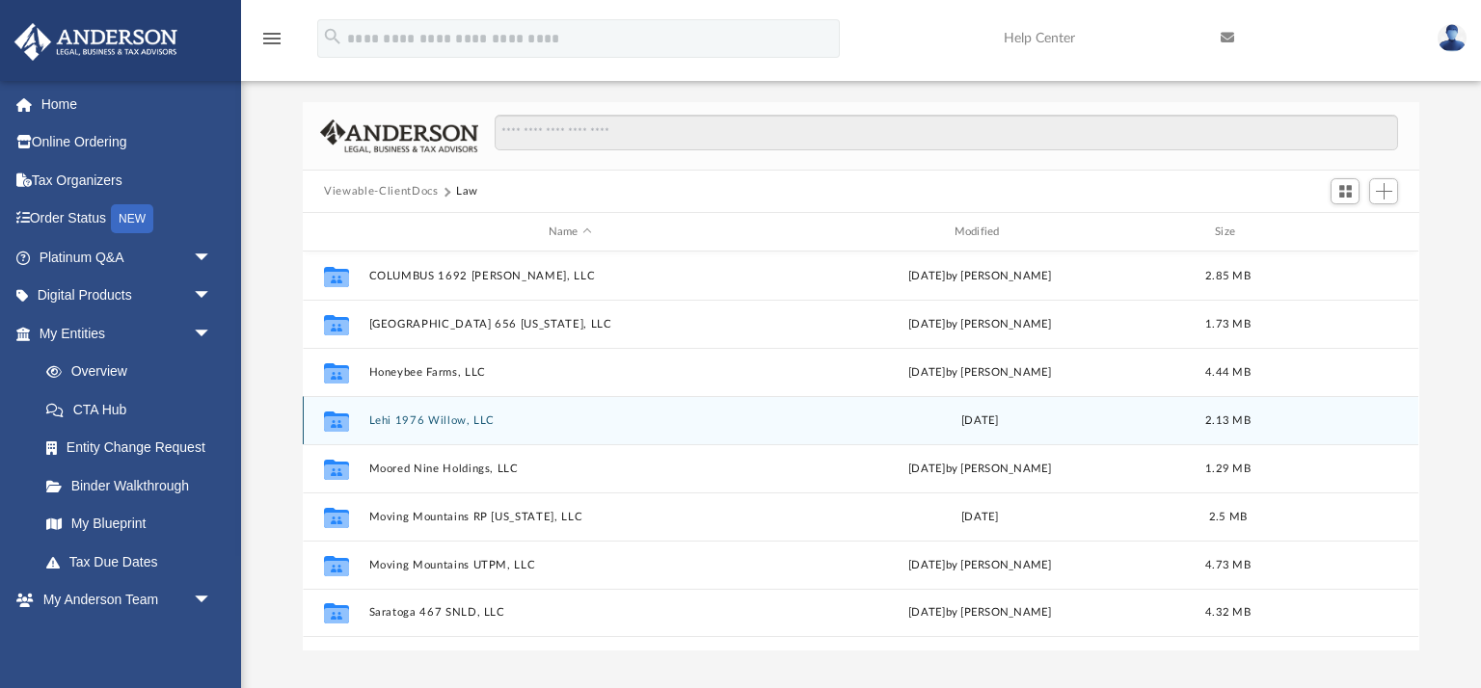
click at [442, 423] on button "Lehi 1976 Willow, LLC" at bounding box center [570, 420] width 402 height 13
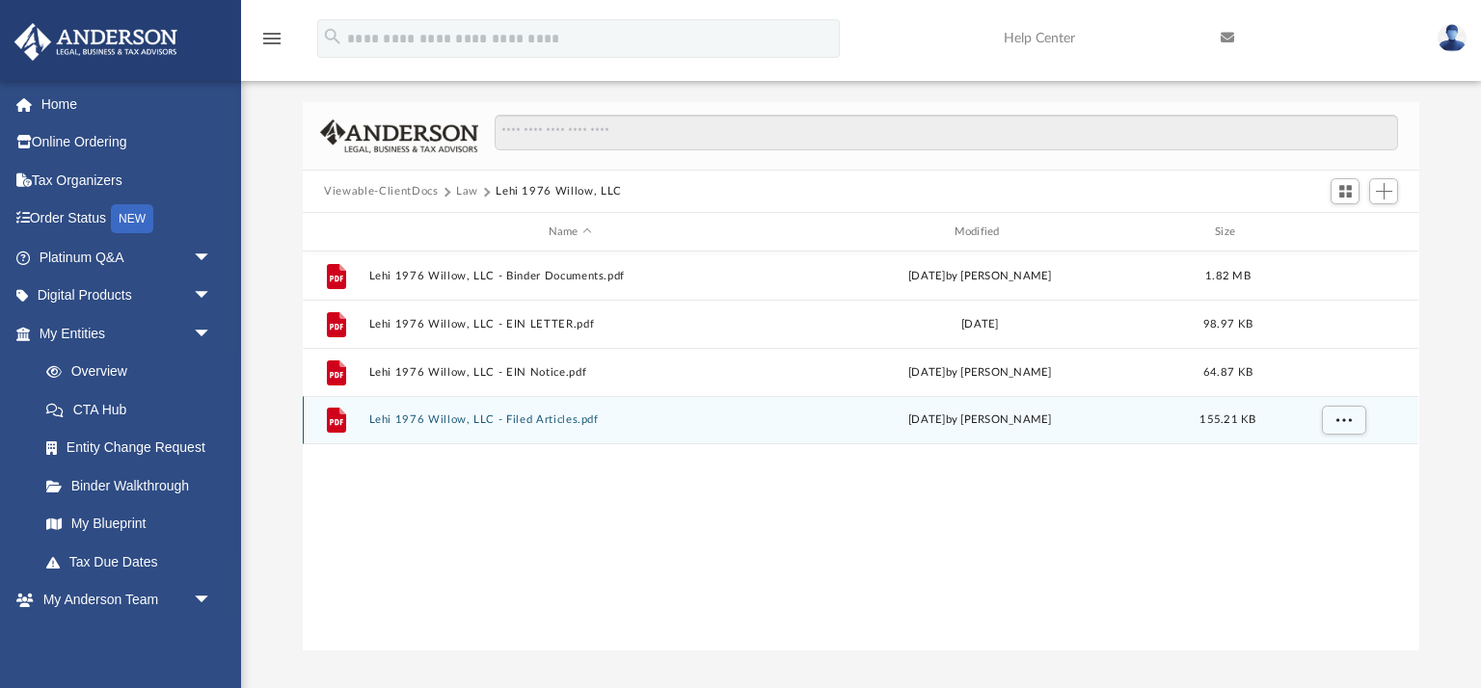
click at [468, 418] on button "Lehi 1976 Willow, LLC - Filed Articles.pdf" at bounding box center [570, 420] width 402 height 13
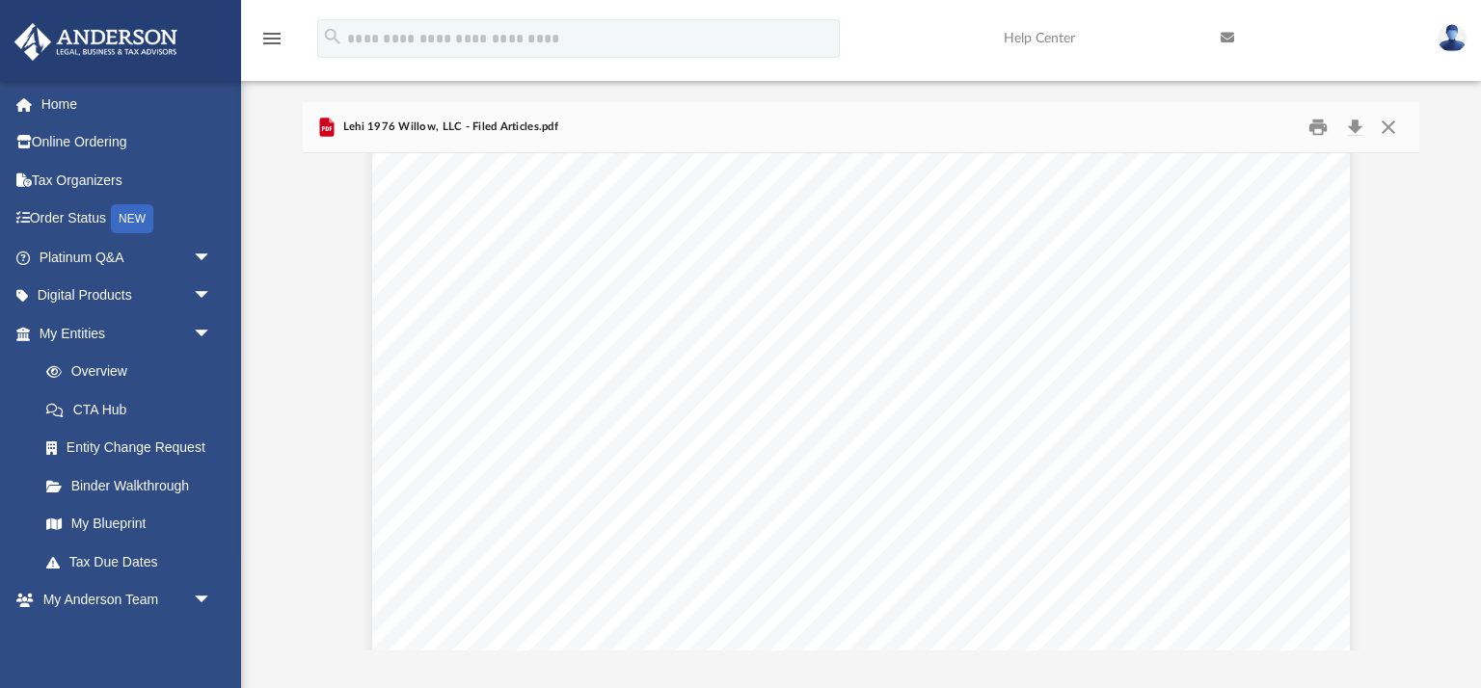
scroll to position [124, 0]
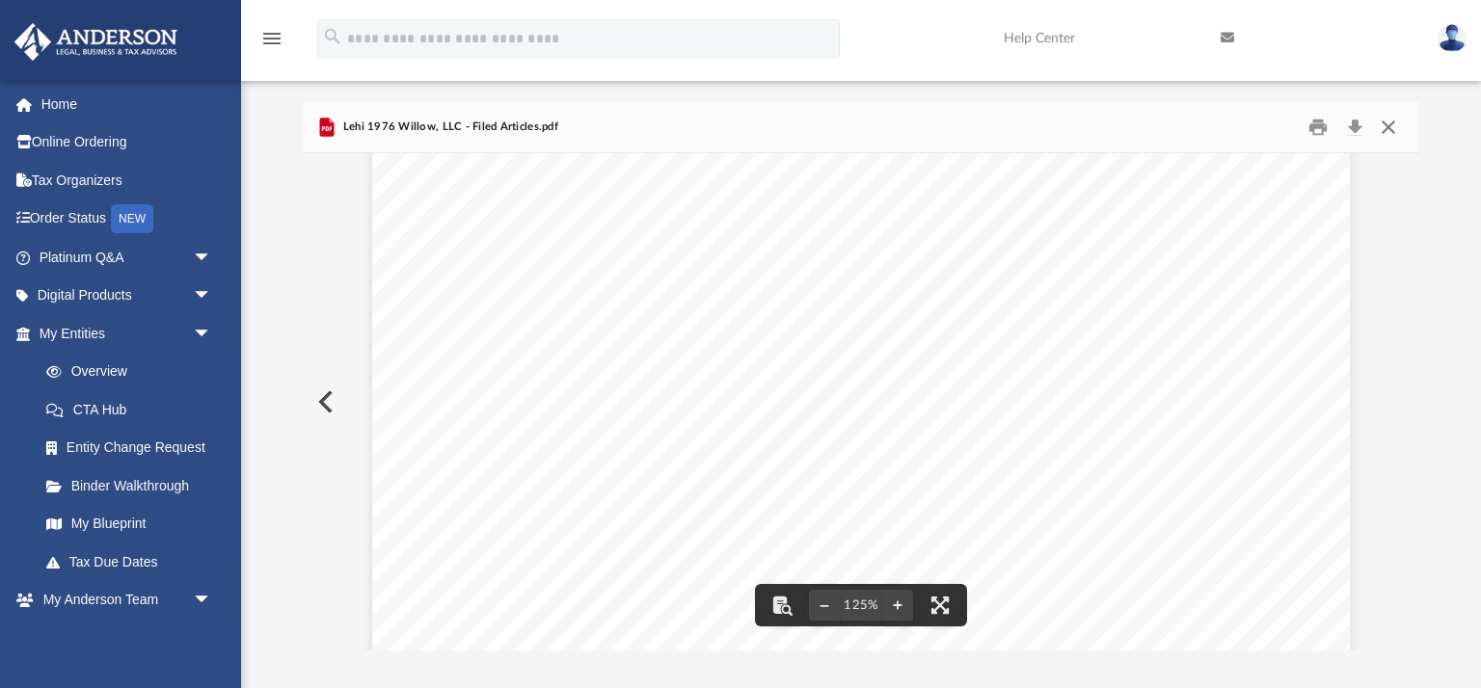
click at [1389, 134] on button "Close" at bounding box center [1388, 128] width 35 height 30
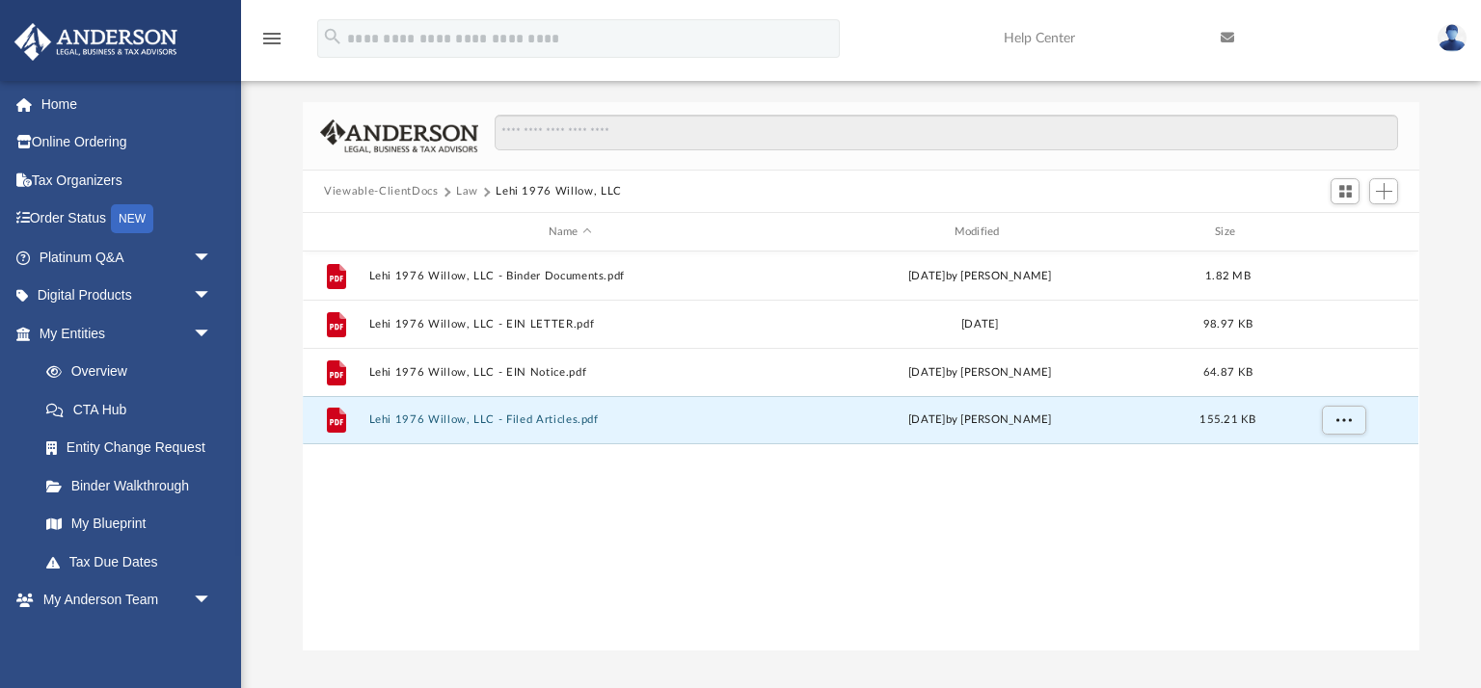
click at [468, 191] on button "Law" at bounding box center [467, 191] width 22 height 17
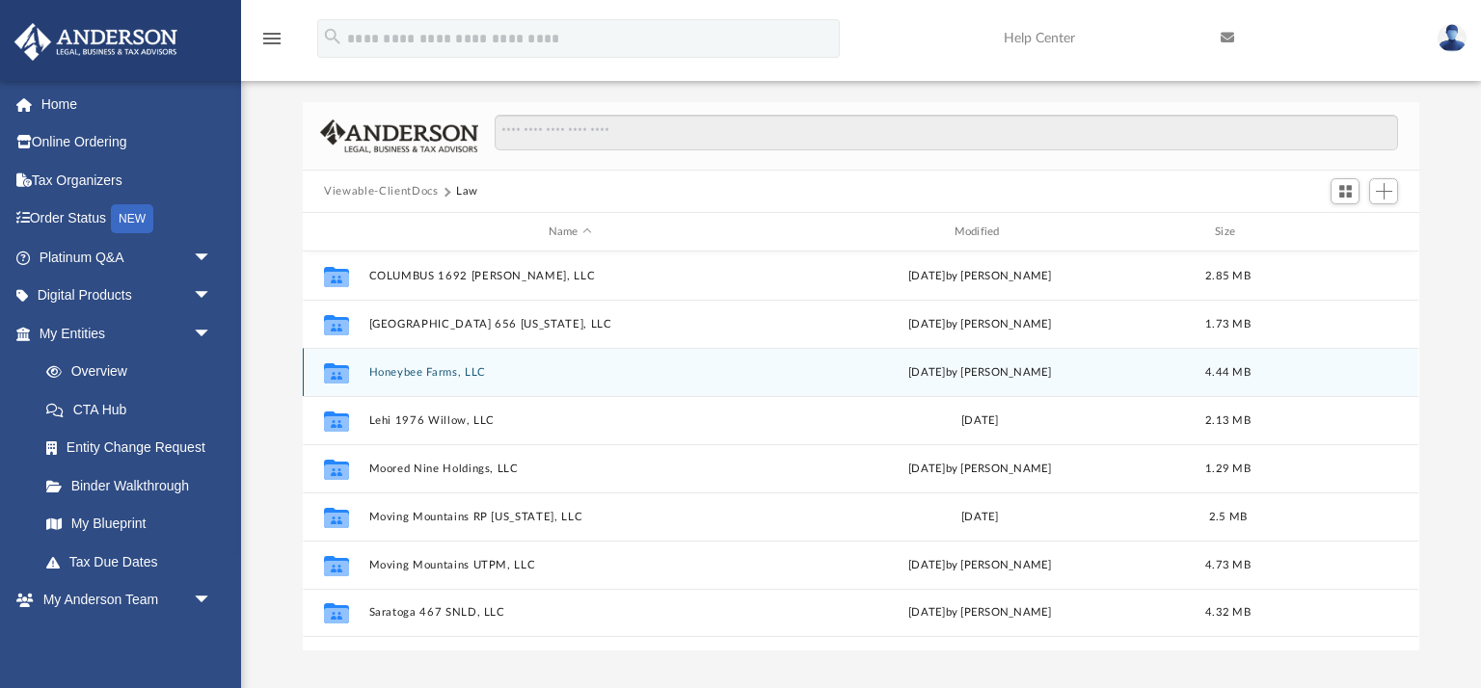
click at [440, 377] on button "Honeybee Farms, LLC" at bounding box center [570, 372] width 402 height 13
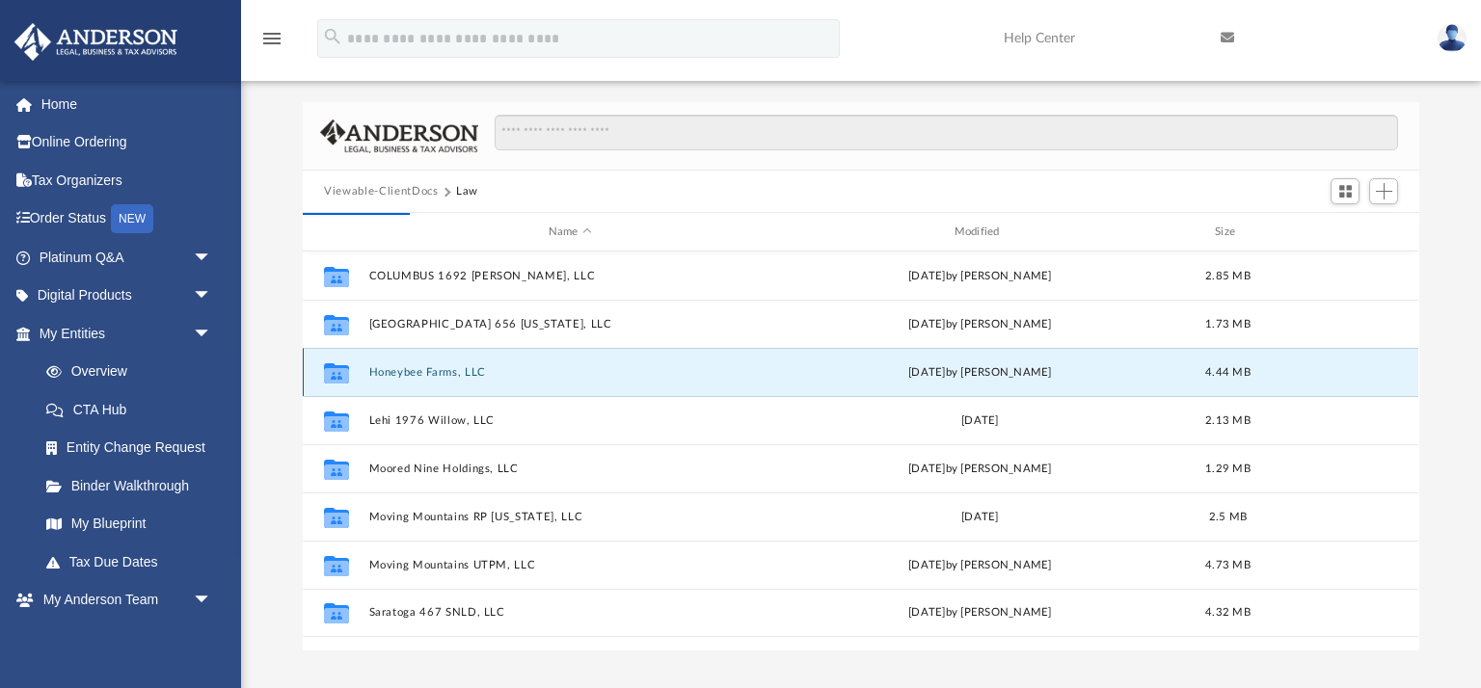
click at [440, 377] on button "Honeybee Farms, LLC" at bounding box center [570, 372] width 402 height 13
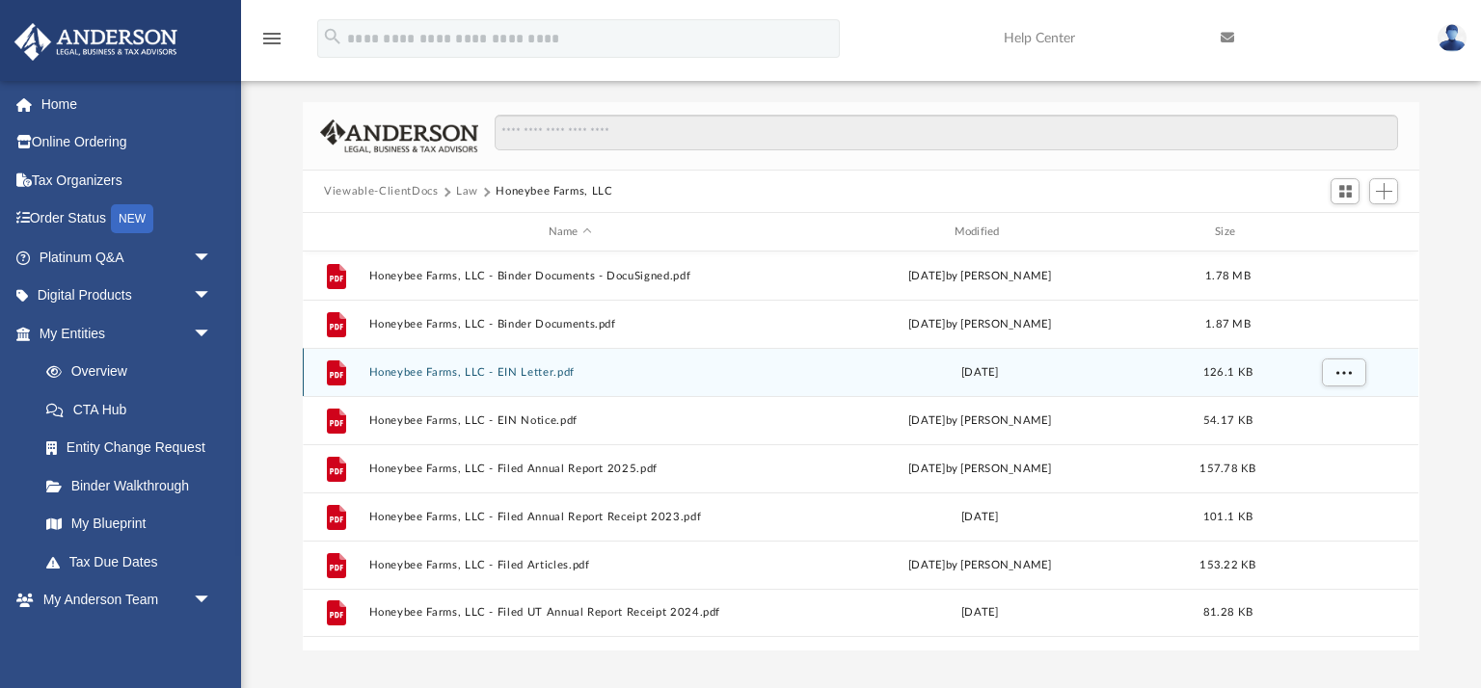
click at [440, 377] on button "Honeybee Farms, LLC - EIN Letter.pdf" at bounding box center [570, 372] width 402 height 13
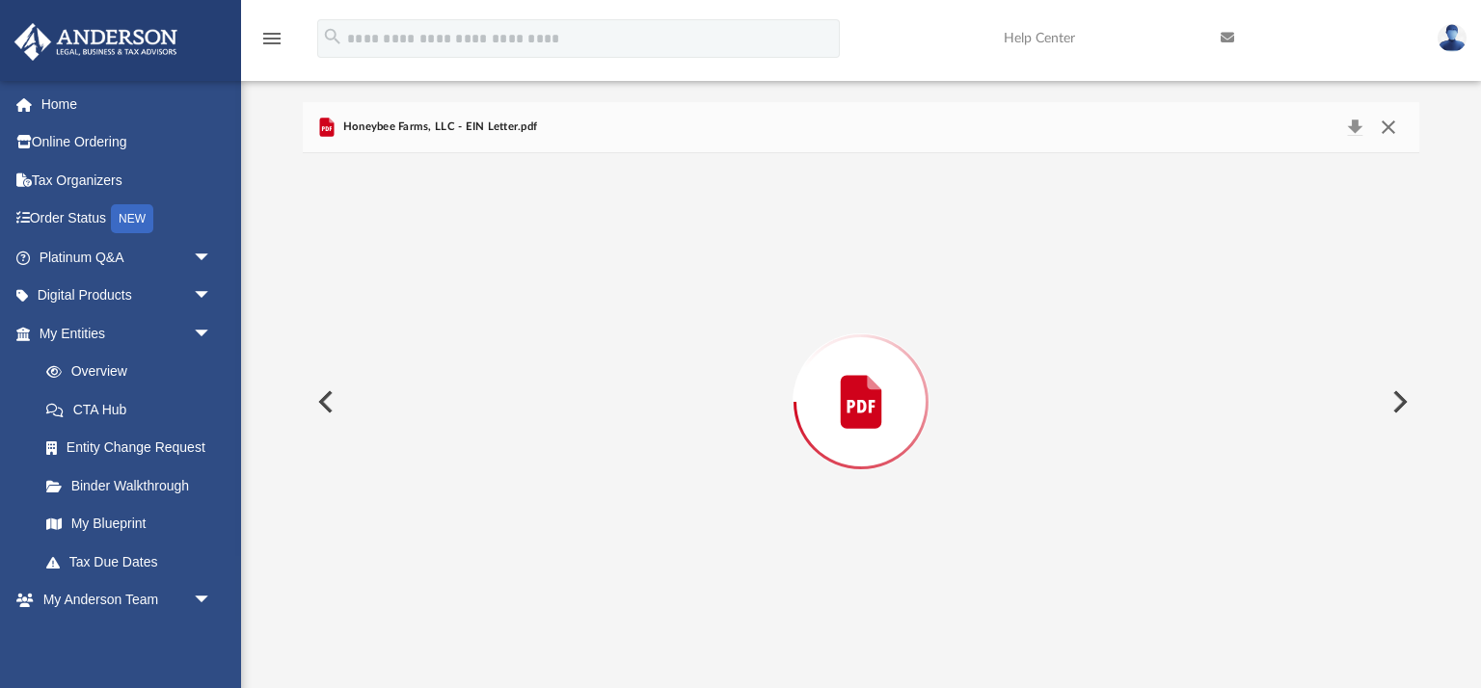
click at [1397, 127] on button "Close" at bounding box center [1388, 127] width 35 height 27
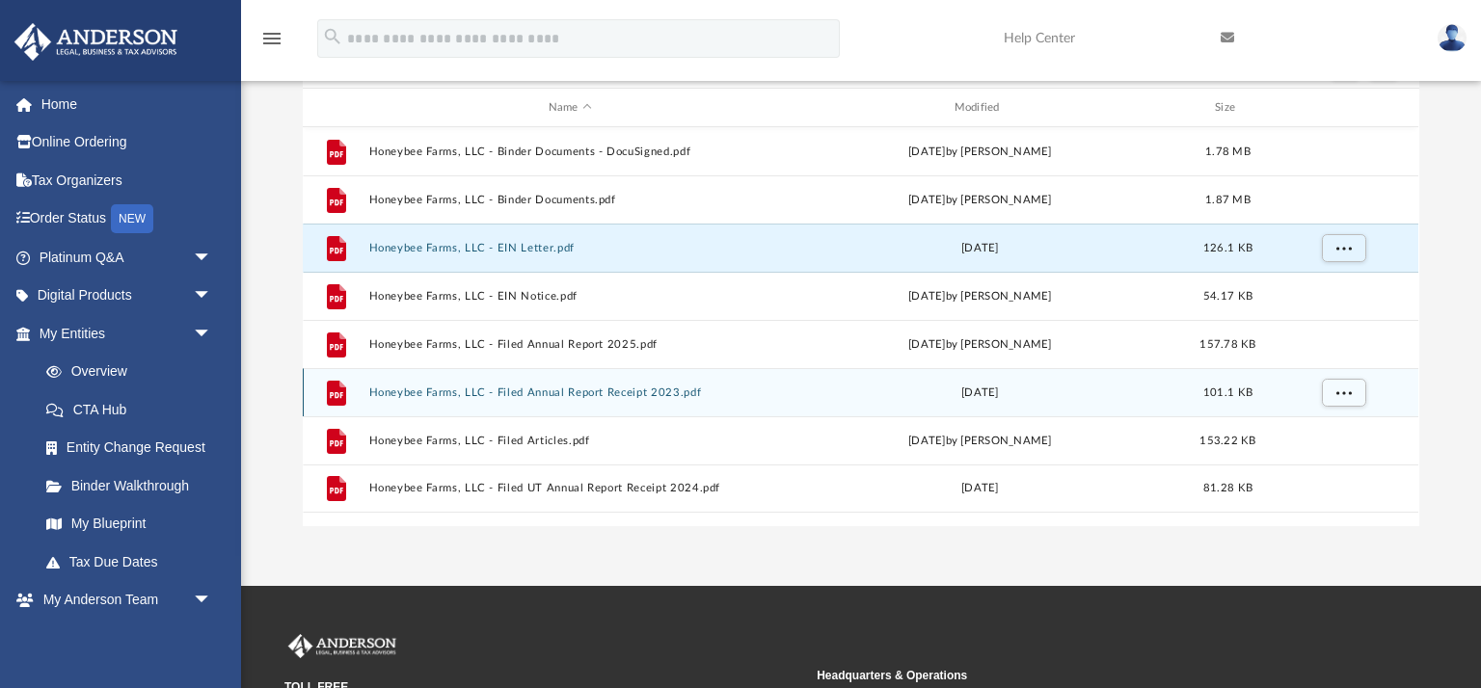
scroll to position [207, 0]
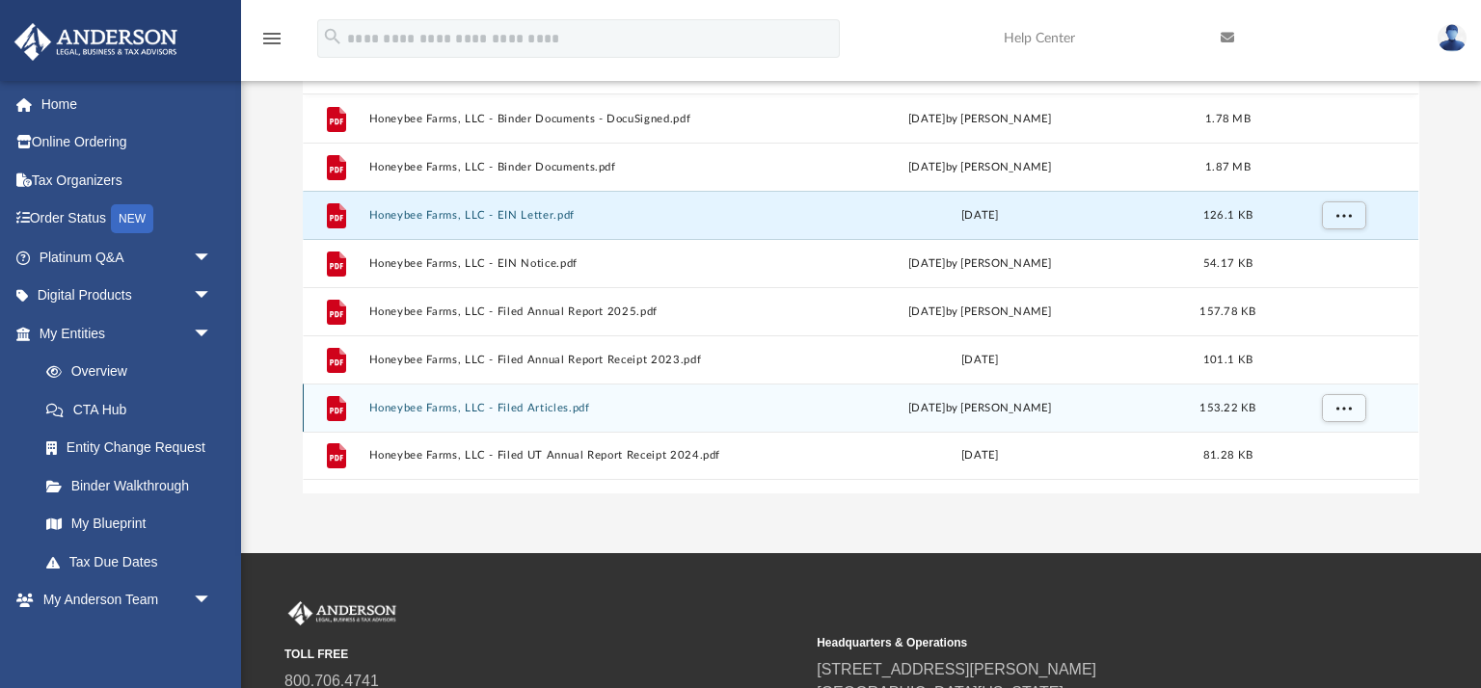
click at [495, 417] on div "File Honeybee Farms, LLC - Filed Articles.pdf [DATE] by [PERSON_NAME] 153.22 KB" at bounding box center [860, 408] width 1115 height 48
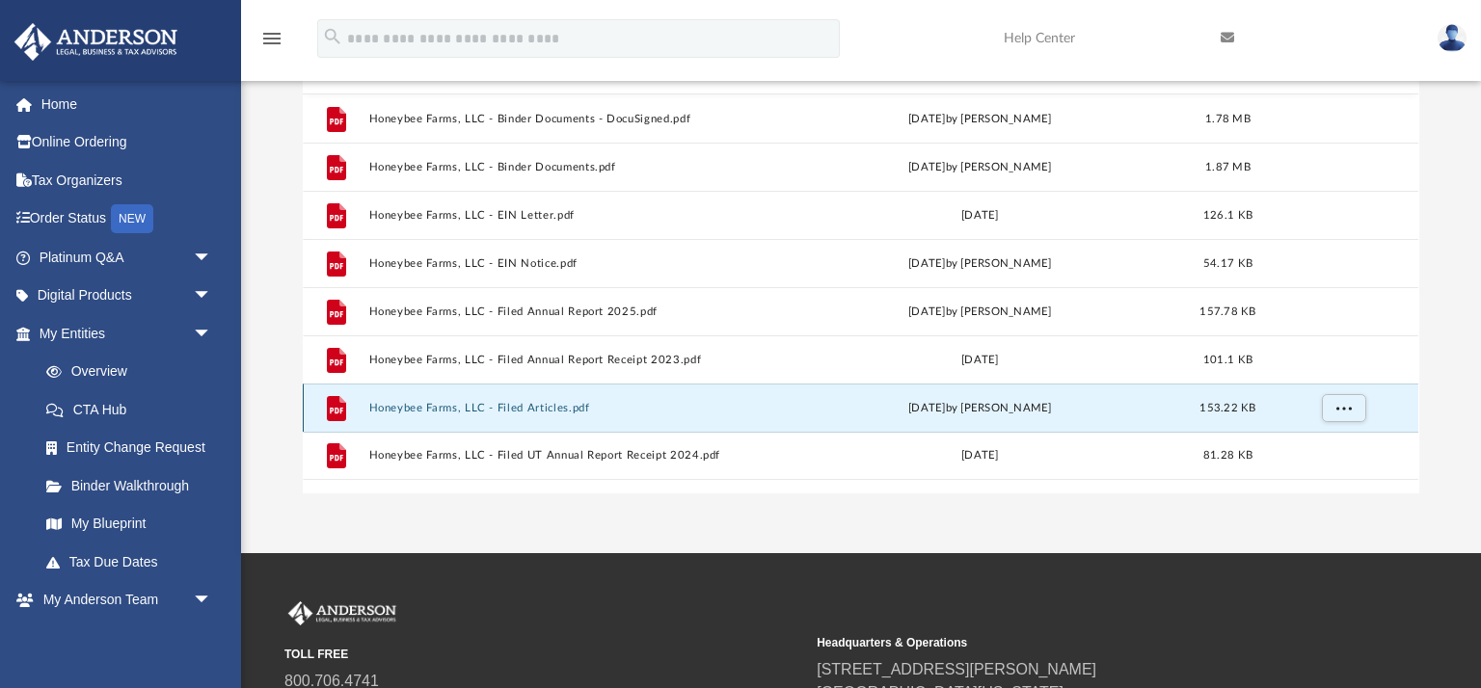
click at [494, 411] on button "Honeybee Farms, LLC - Filed Articles.pdf" at bounding box center [570, 408] width 402 height 13
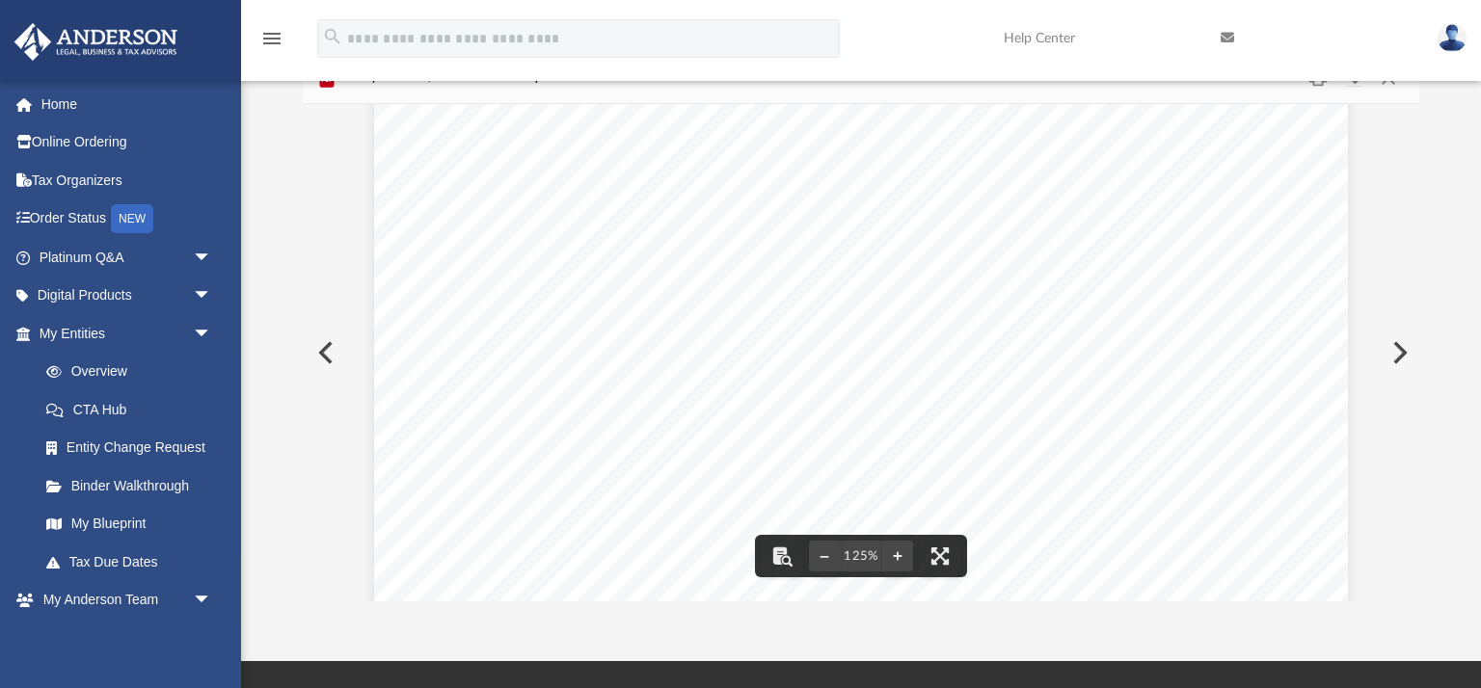
scroll to position [0, 0]
